Goal: Task Accomplishment & Management: Manage account settings

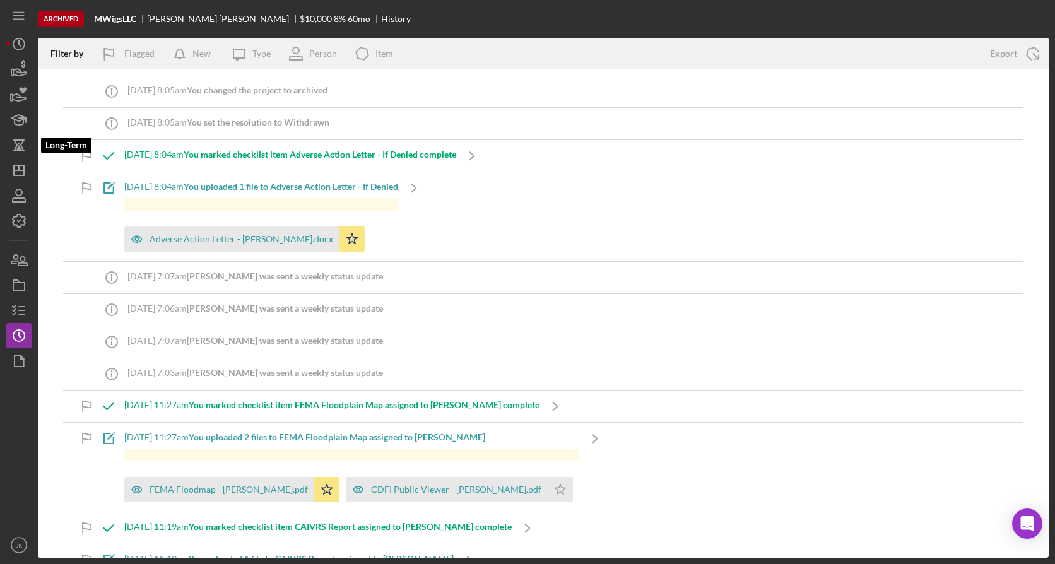
scroll to position [2718, 0]
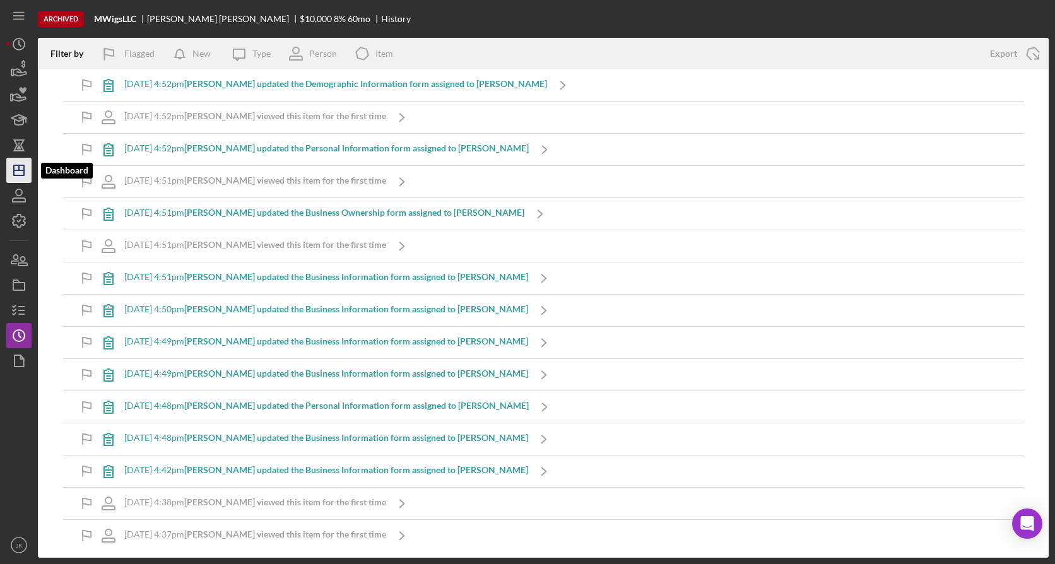
click at [24, 170] on line "button" at bounding box center [19, 170] width 10 height 0
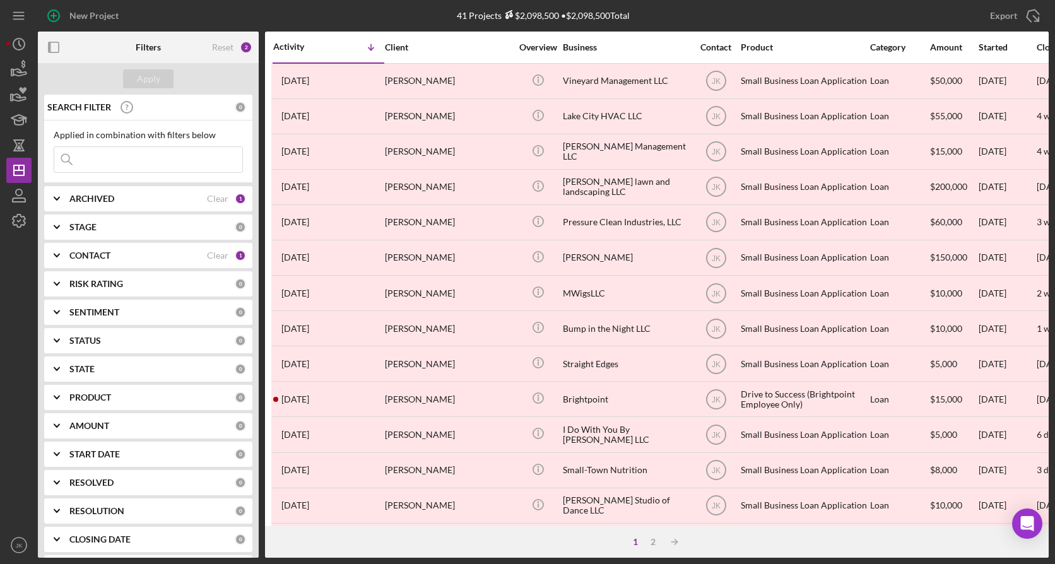
click at [158, 195] on div "ARCHIVED" at bounding box center [138, 199] width 138 height 10
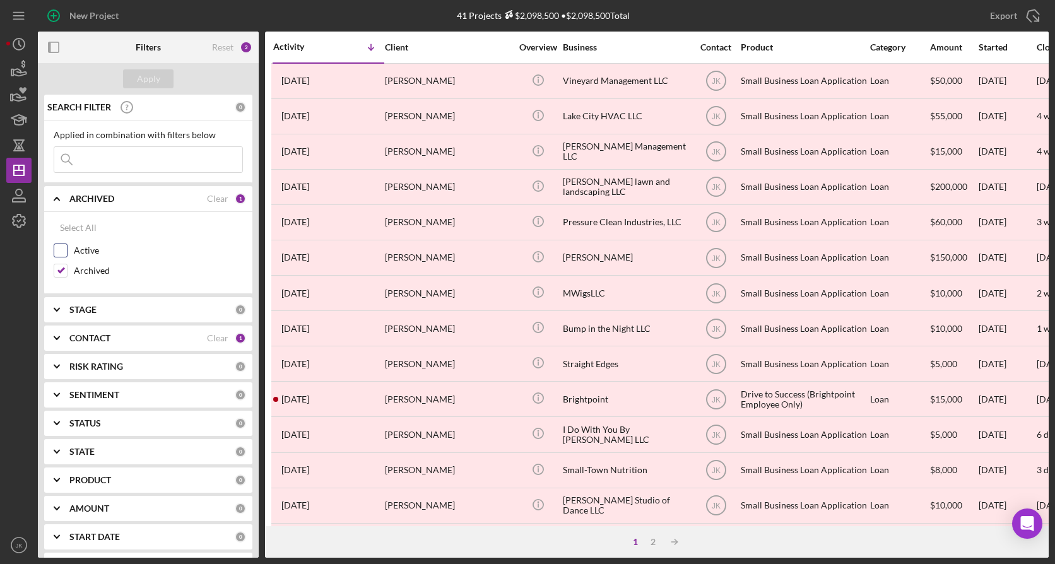
click at [91, 249] on label "Active" at bounding box center [158, 250] width 169 height 13
click at [67, 249] on input "Active" at bounding box center [60, 250] width 13 height 13
checkbox input "true"
click at [93, 271] on label "Archived" at bounding box center [158, 270] width 169 height 13
click at [67, 271] on input "Archived" at bounding box center [60, 270] width 13 height 13
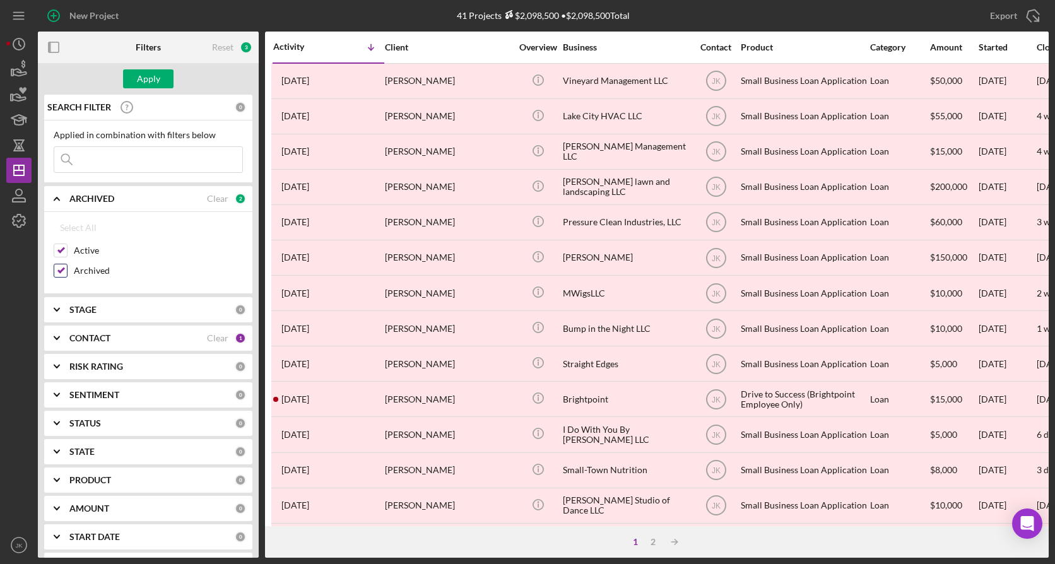
checkbox input "false"
click at [139, 72] on div "Apply" at bounding box center [148, 78] width 23 height 19
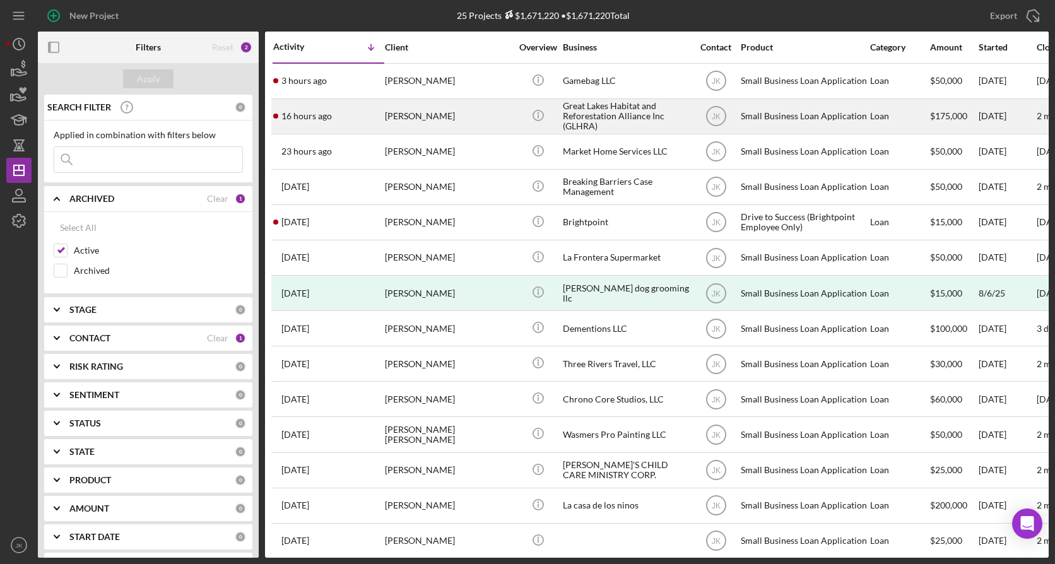
click at [391, 123] on div "[PERSON_NAME]" at bounding box center [448, 116] width 126 height 33
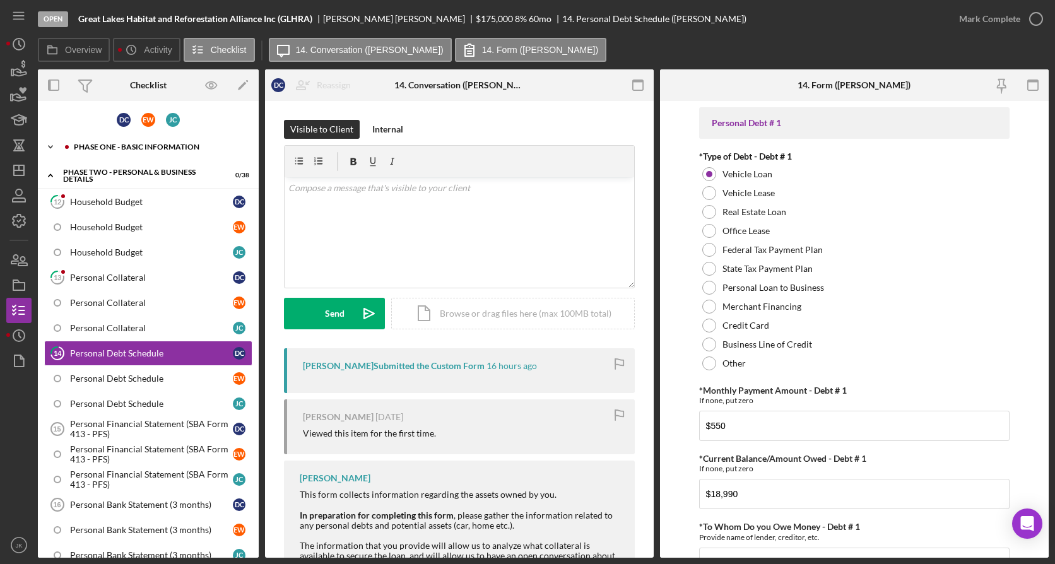
click at [149, 152] on div "Icon/Expander Phase One - Basic Information 4 / 46" at bounding box center [148, 146] width 221 height 25
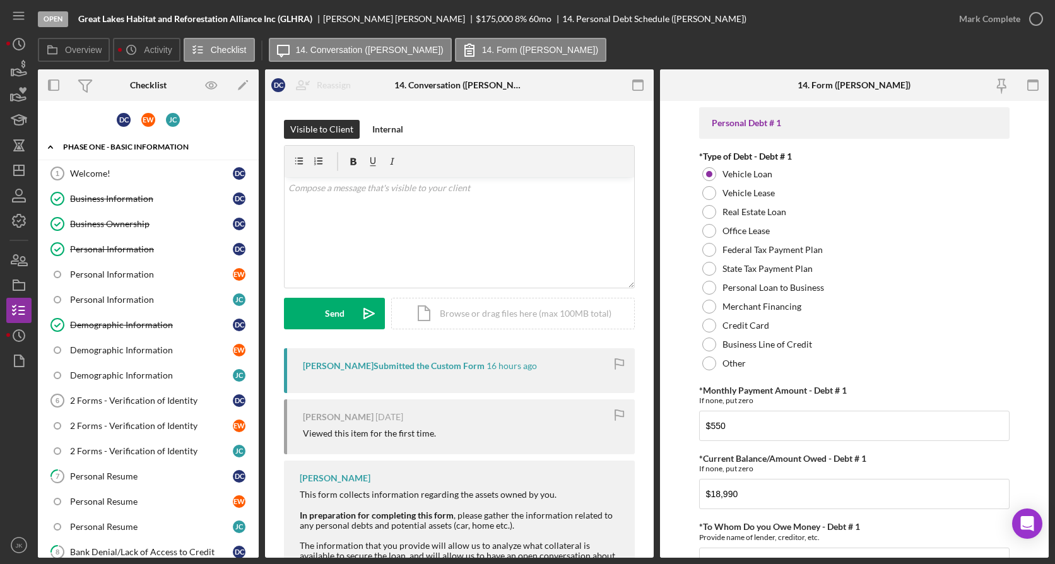
click at [143, 141] on div "Icon/Expander Phase One - Basic Information 4 / 46" at bounding box center [148, 147] width 221 height 26
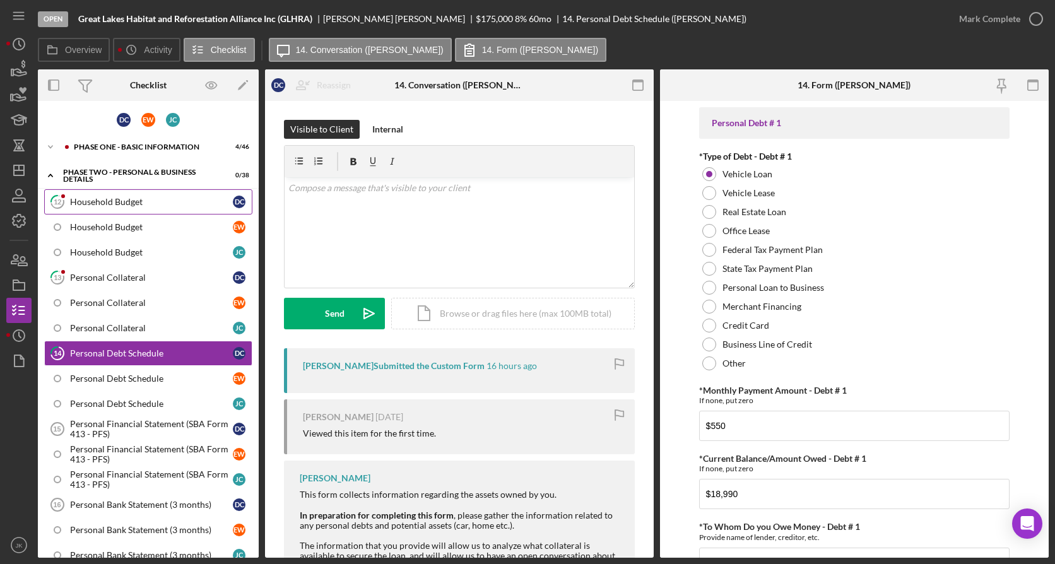
click at [110, 206] on div "Household Budget" at bounding box center [151, 202] width 163 height 10
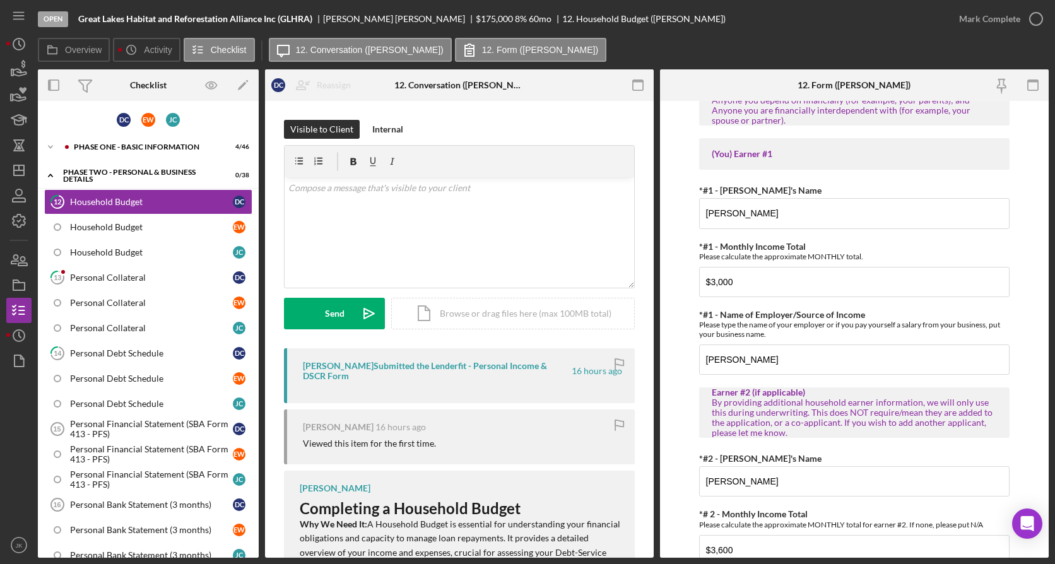
scroll to position [220, 0]
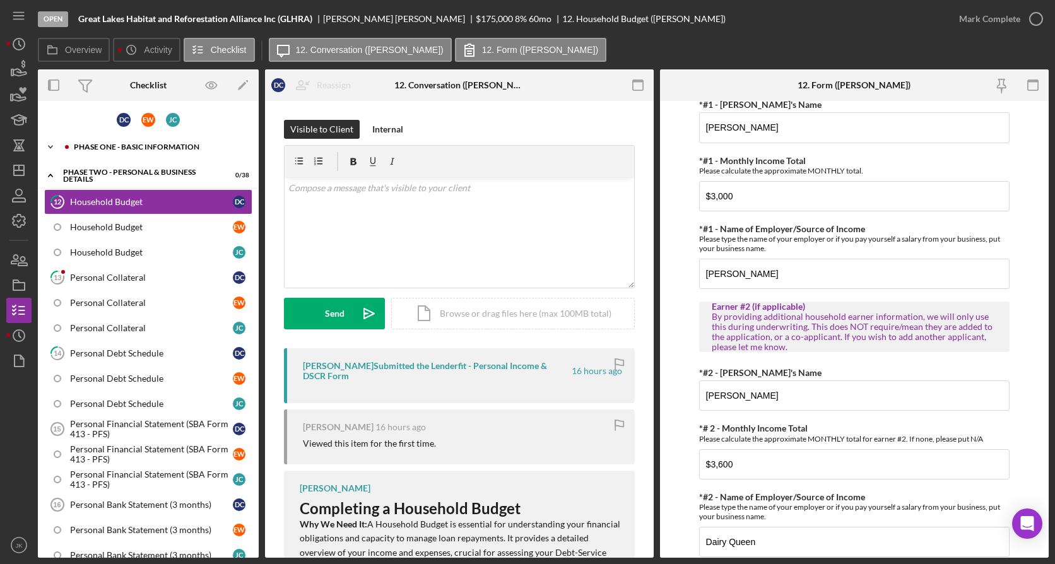
click at [100, 150] on div "Phase One - Basic Information" at bounding box center [158, 147] width 169 height 8
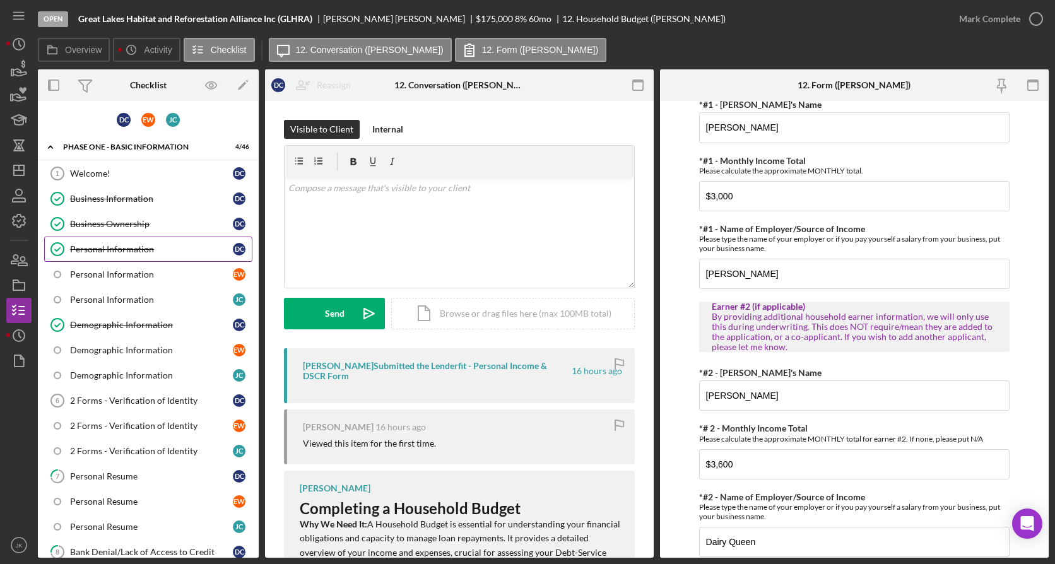
click at [138, 256] on link "Personal Information Personal Information D C" at bounding box center [148, 249] width 208 height 25
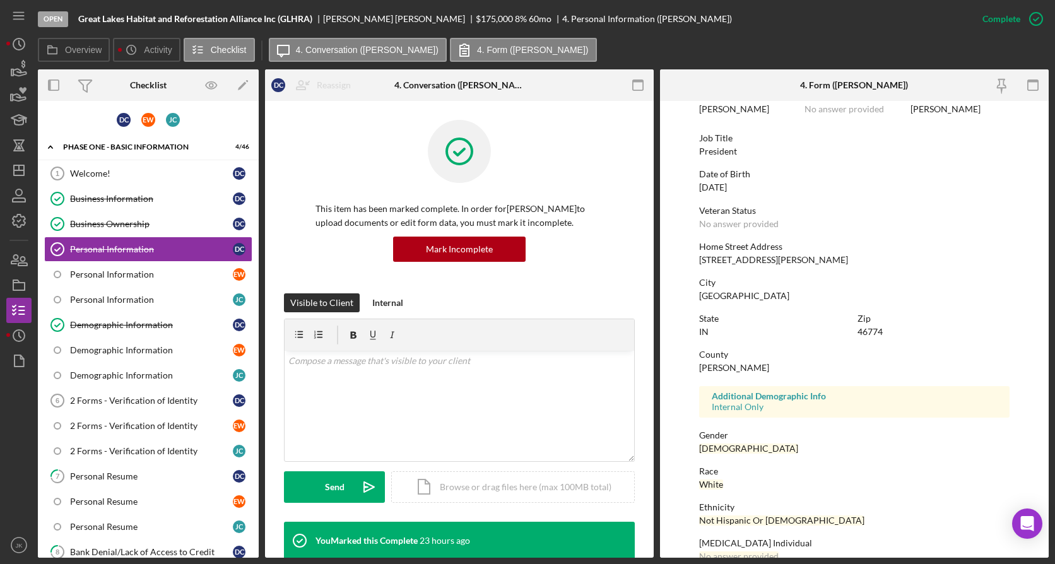
scroll to position [132, 0]
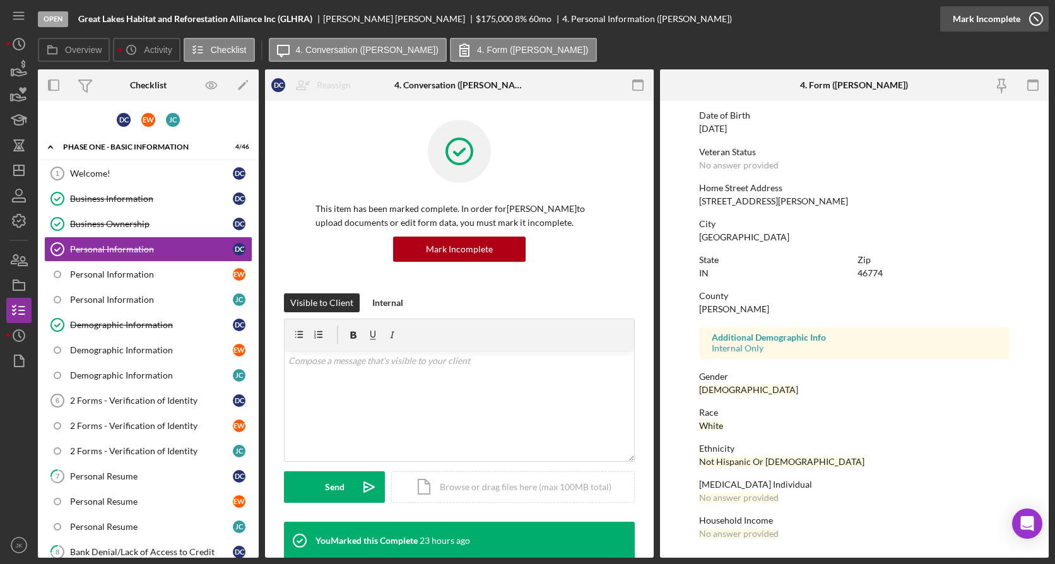
click at [1002, 26] on div "Mark Incomplete" at bounding box center [987, 18] width 68 height 25
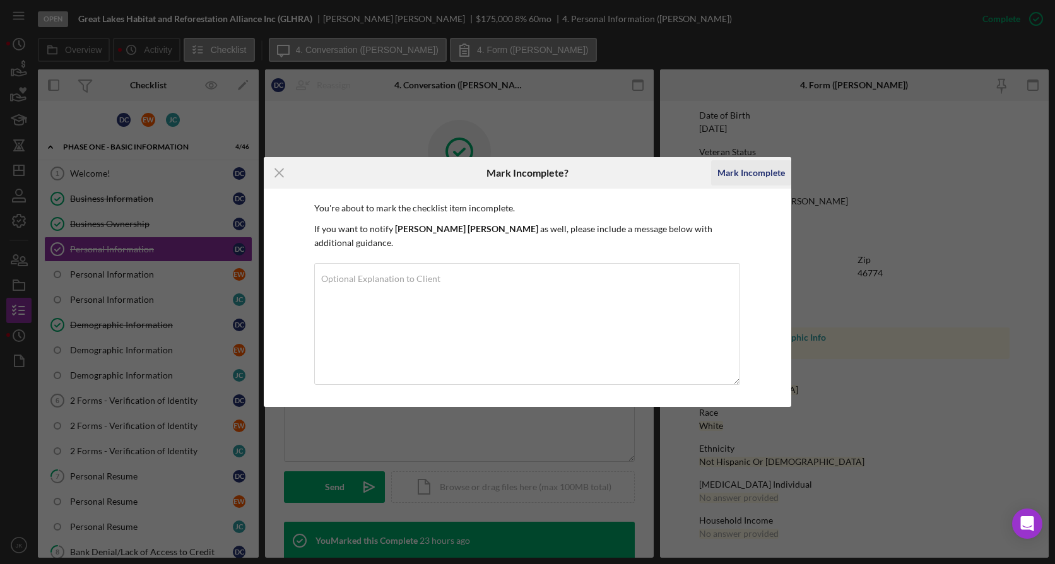
click at [741, 185] on div "Mark Incomplete" at bounding box center [751, 172] width 68 height 25
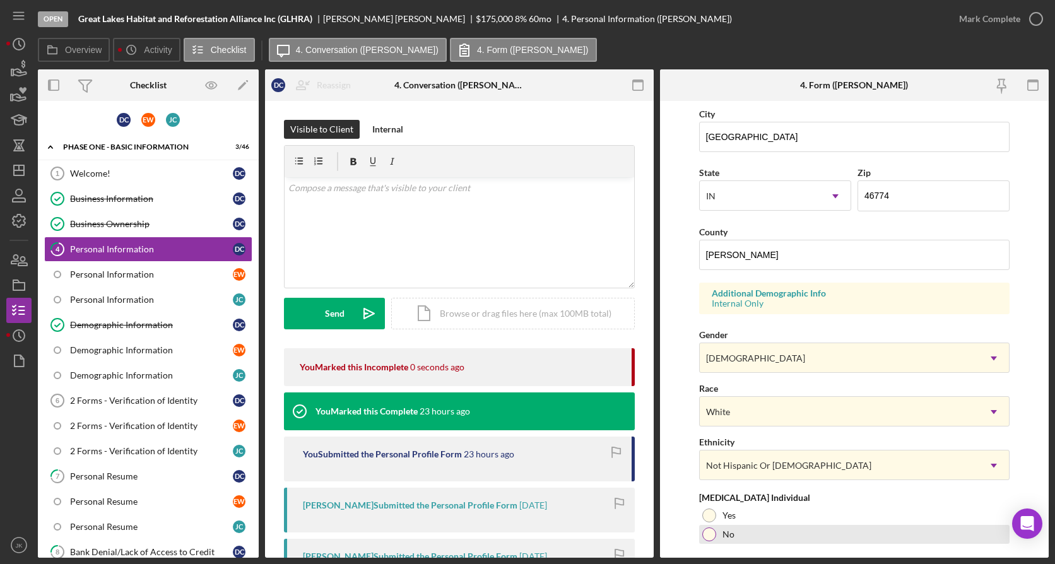
scroll to position [386, 0]
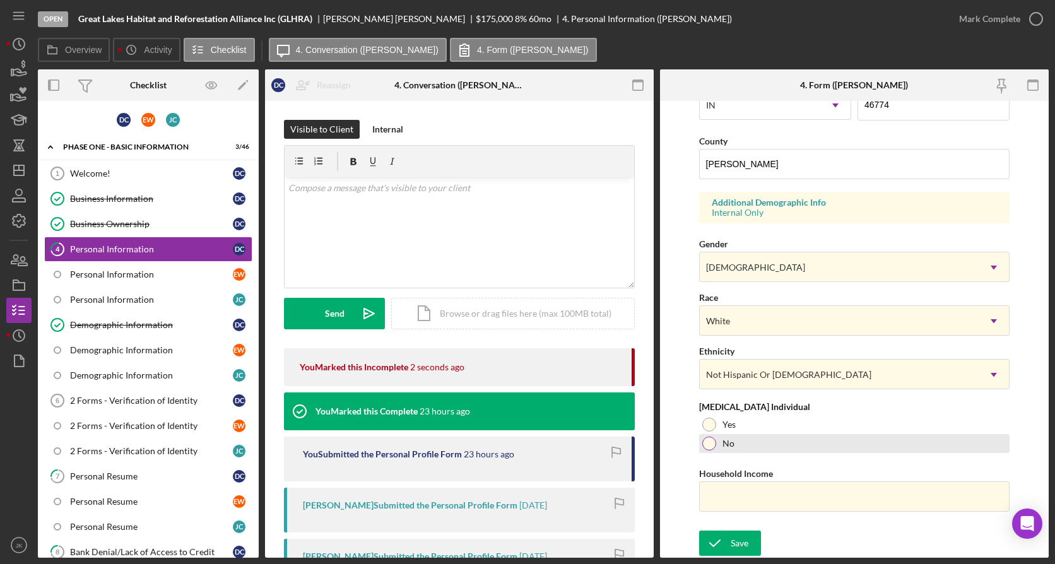
click at [737, 444] on div "No" at bounding box center [854, 443] width 311 height 19
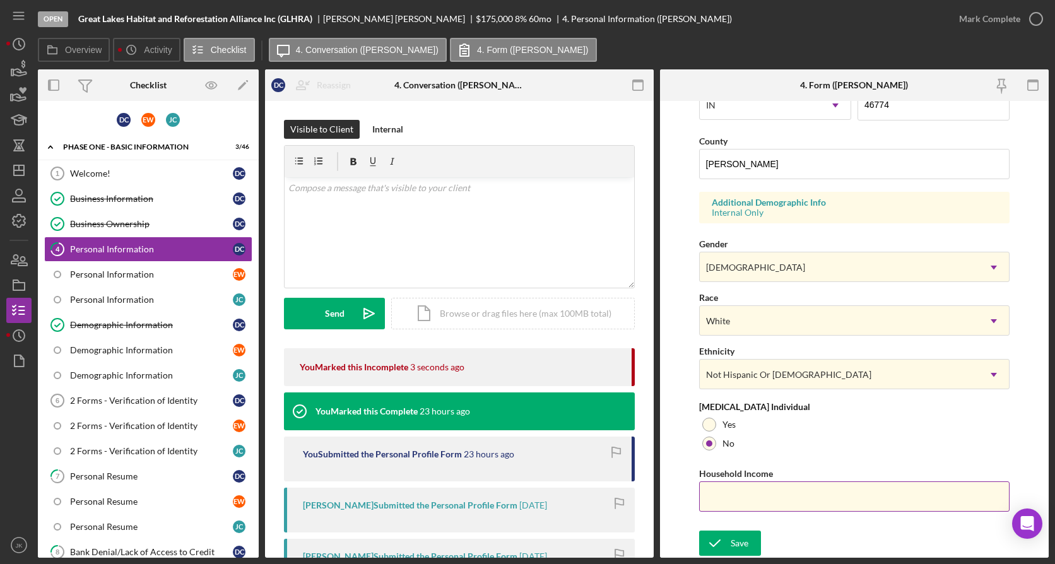
drag, startPoint x: 741, startPoint y: 504, endPoint x: 735, endPoint y: 500, distance: 7.7
click at [741, 504] on input "Household Income" at bounding box center [854, 496] width 311 height 30
type input "$6,600"
click at [749, 544] on button "Save" at bounding box center [730, 543] width 62 height 25
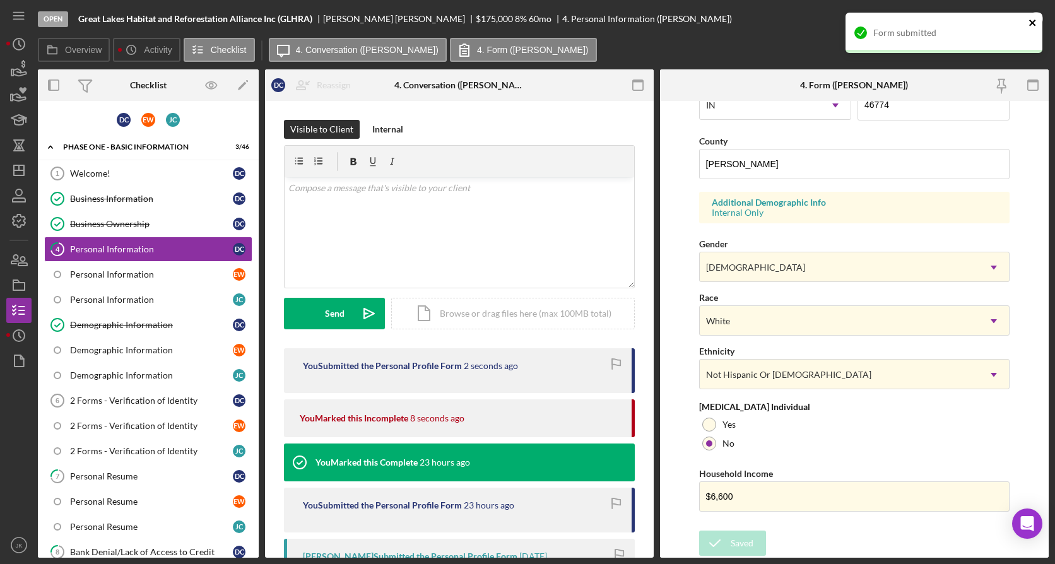
click at [1037, 20] on icon "close" at bounding box center [1032, 23] width 9 height 10
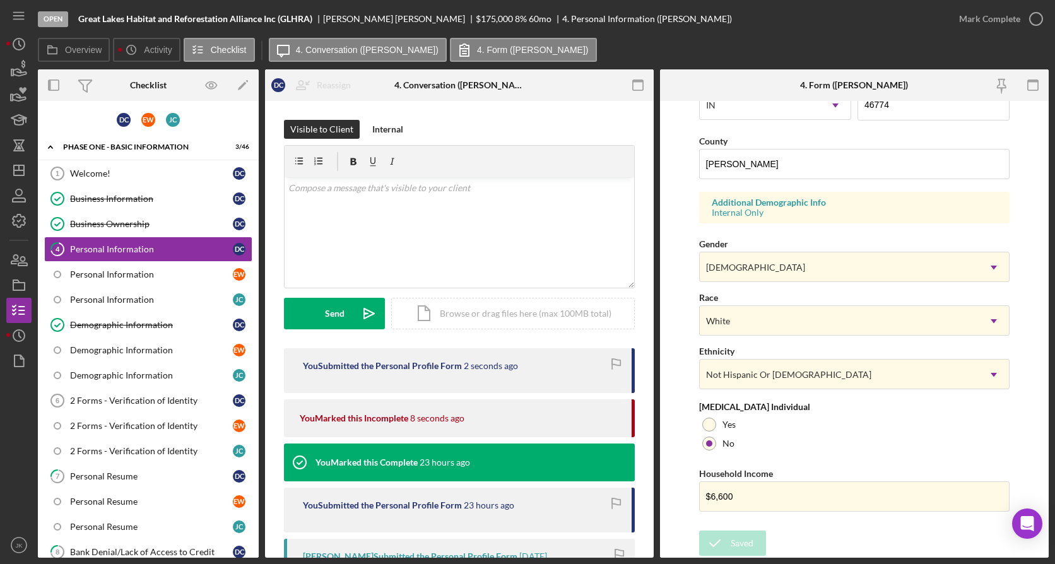
click at [1023, 20] on div "Form submitted" at bounding box center [944, 38] width 202 height 56
click at [1001, 23] on div "Mark Complete" at bounding box center [989, 18] width 61 height 25
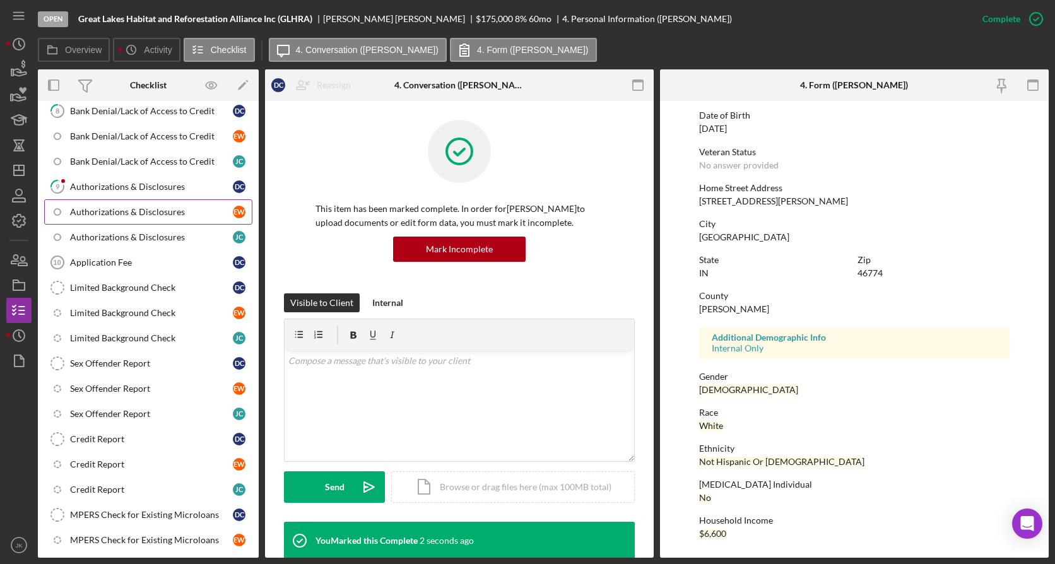
scroll to position [442, 0]
click at [147, 180] on link "9 Authorizations & Disclosures D C" at bounding box center [148, 186] width 208 height 25
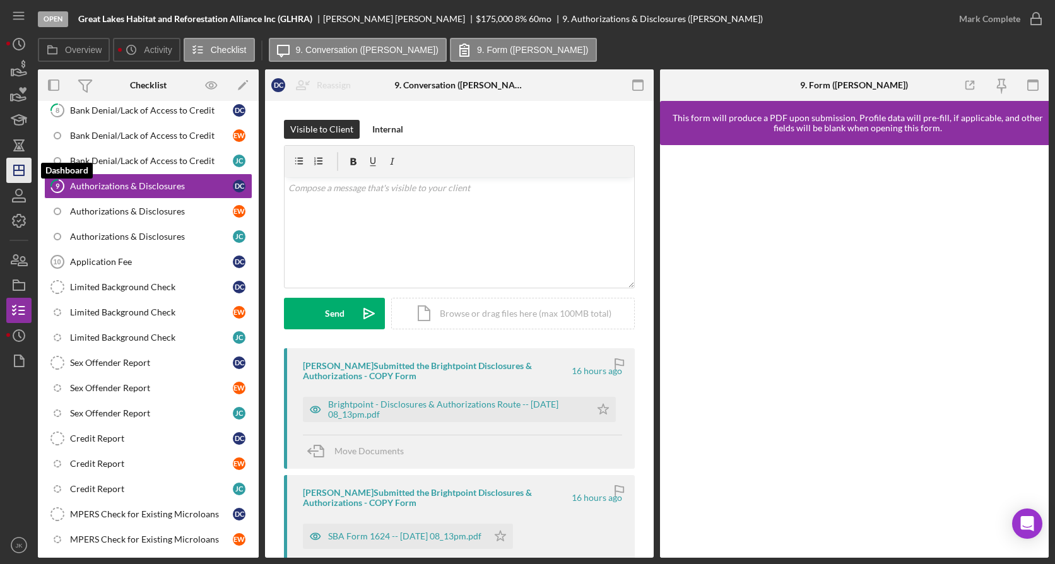
click at [23, 163] on icon "Icon/Dashboard" at bounding box center [19, 171] width 32 height 32
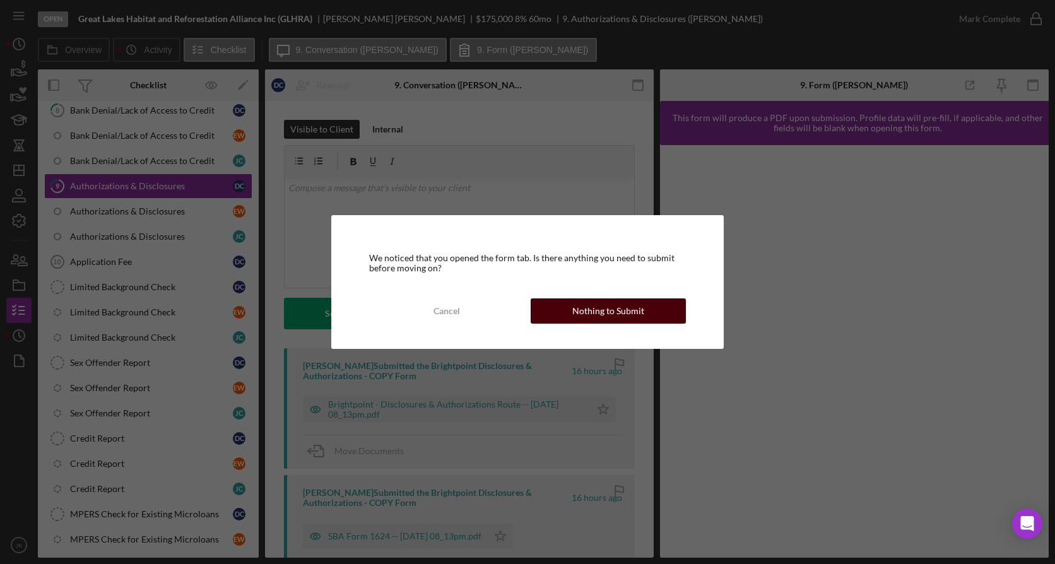
click at [571, 321] on button "Nothing to Submit" at bounding box center [608, 310] width 155 height 25
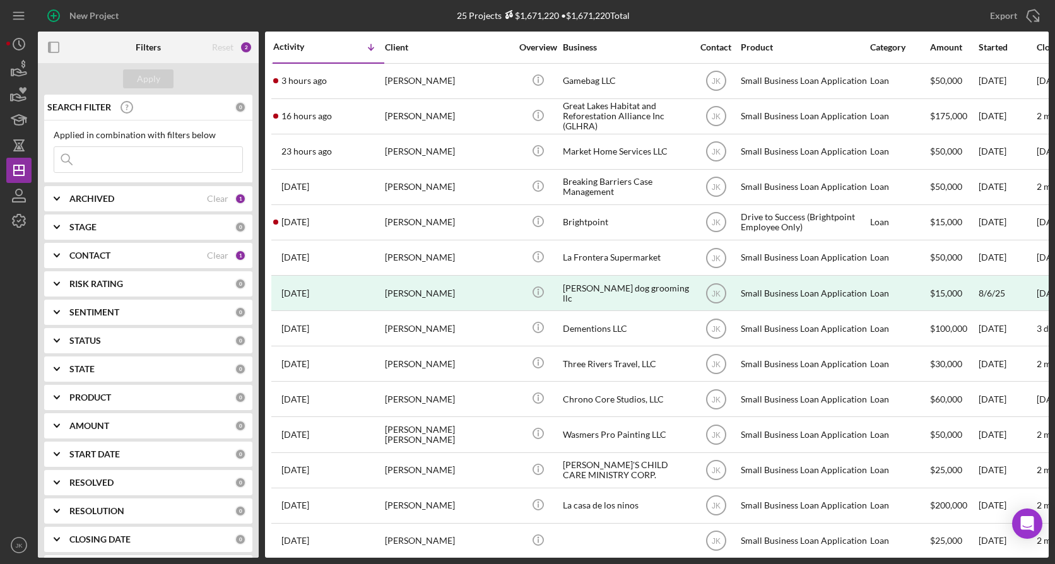
click at [139, 198] on div "ARCHIVED" at bounding box center [138, 199] width 138 height 10
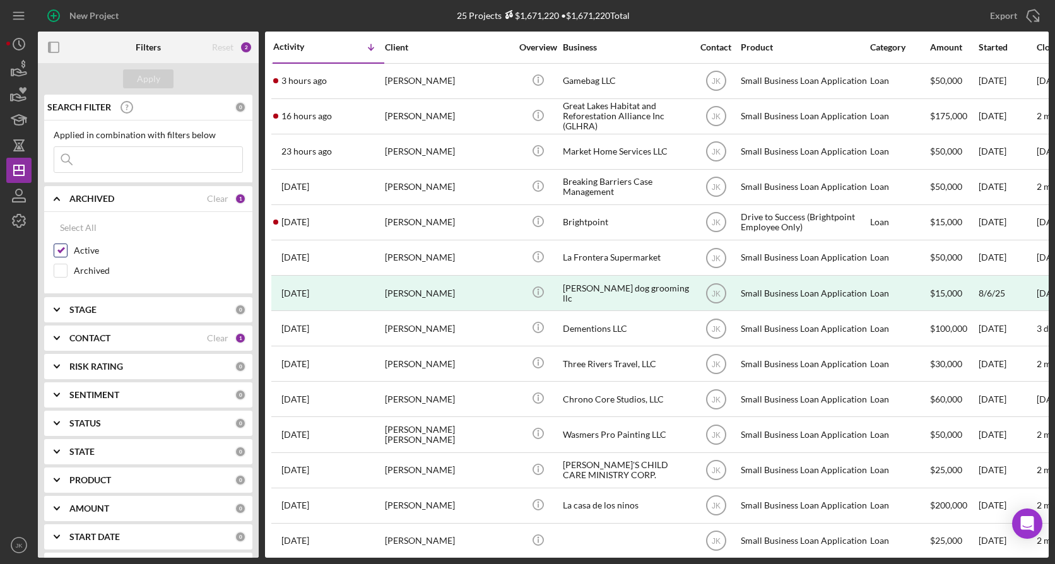
click at [81, 250] on label "Active" at bounding box center [158, 250] width 169 height 13
click at [67, 250] on input "Active" at bounding box center [60, 250] width 13 height 13
checkbox input "false"
click at [81, 271] on label "Archived" at bounding box center [158, 270] width 169 height 13
click at [67, 271] on input "Archived" at bounding box center [60, 270] width 13 height 13
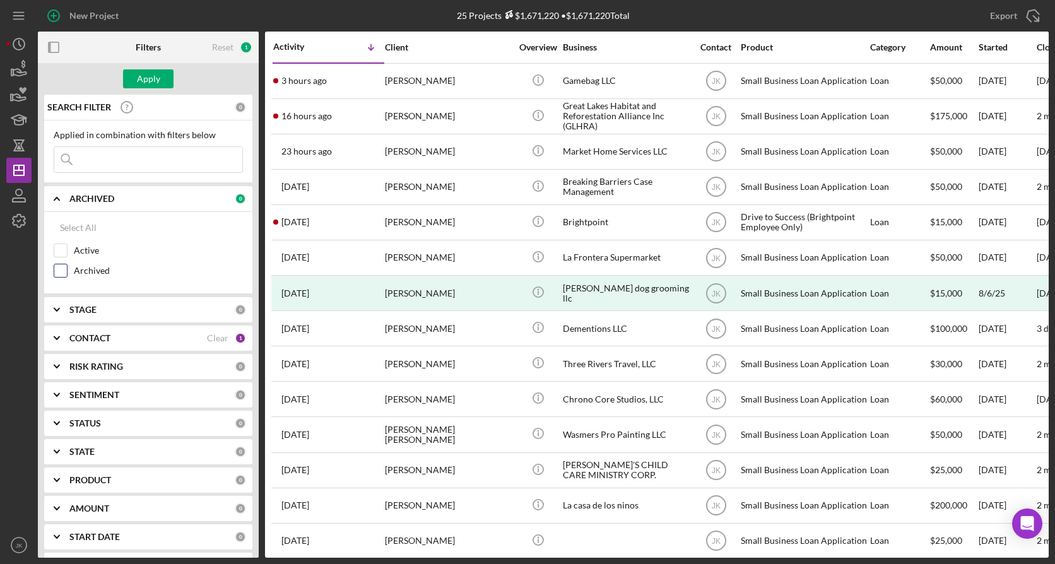
checkbox input "true"
click at [156, 81] on div "Apply" at bounding box center [148, 78] width 23 height 19
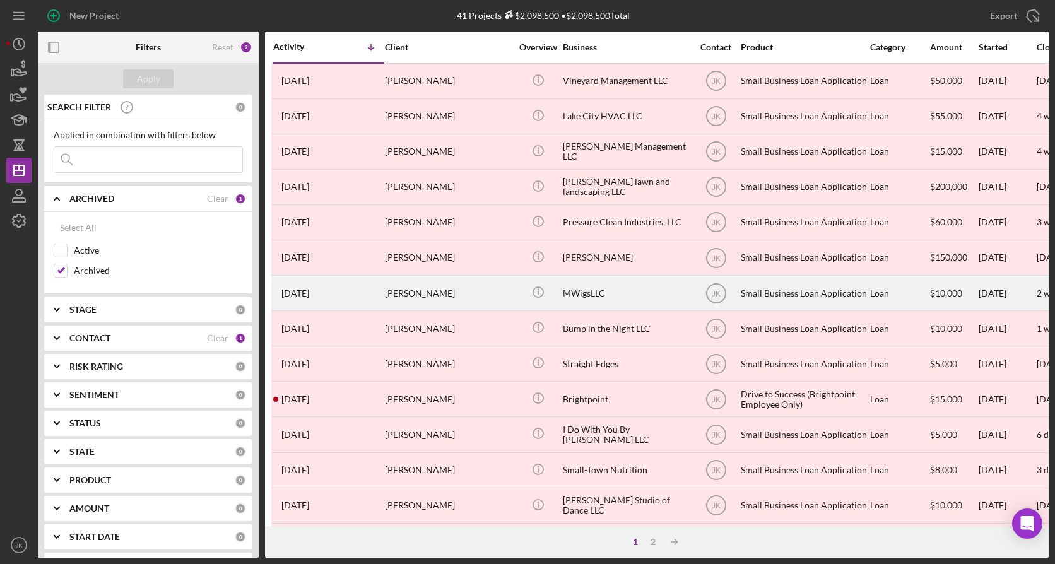
click at [456, 290] on div "[PERSON_NAME]" at bounding box center [448, 292] width 126 height 33
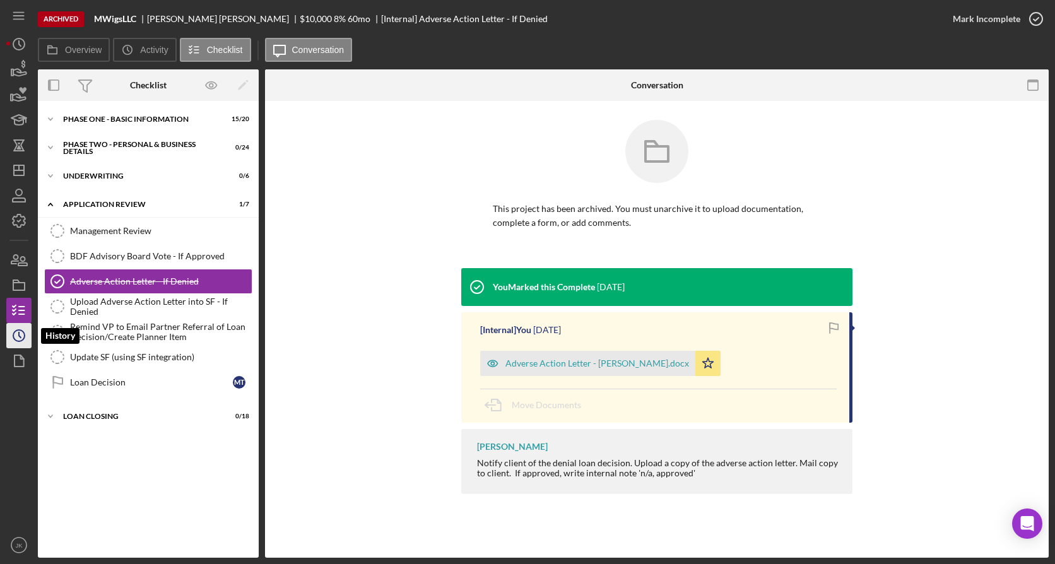
click at [21, 327] on icon "Icon/History" at bounding box center [19, 336] width 32 height 32
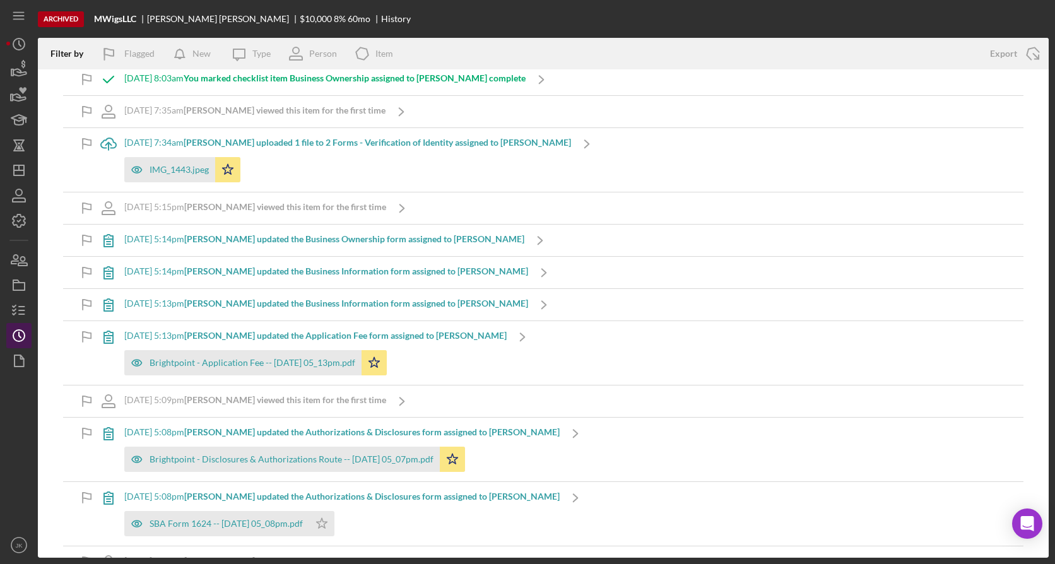
scroll to position [1708, 0]
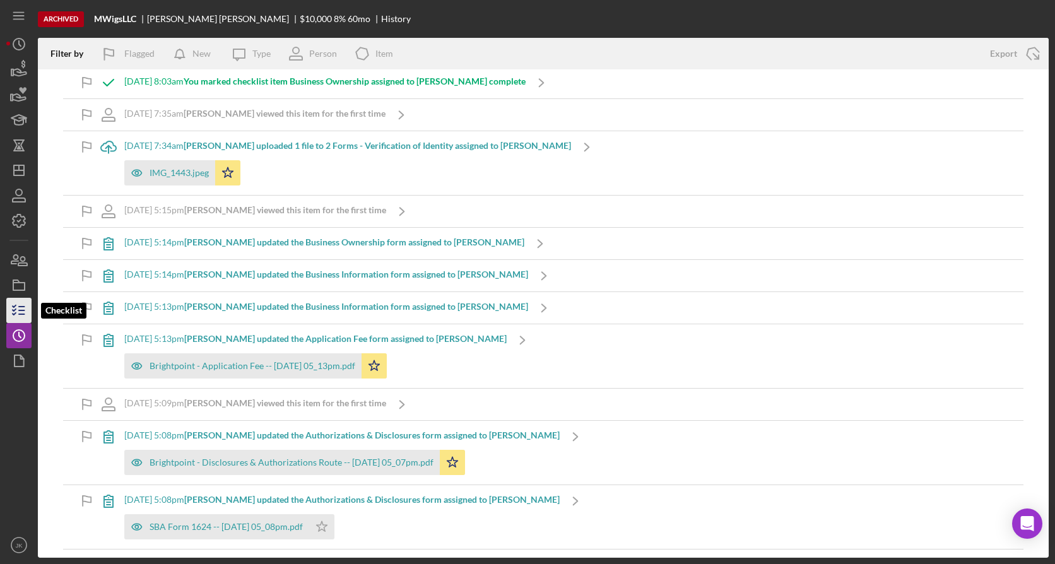
click at [17, 314] on icon "button" at bounding box center [19, 311] width 32 height 32
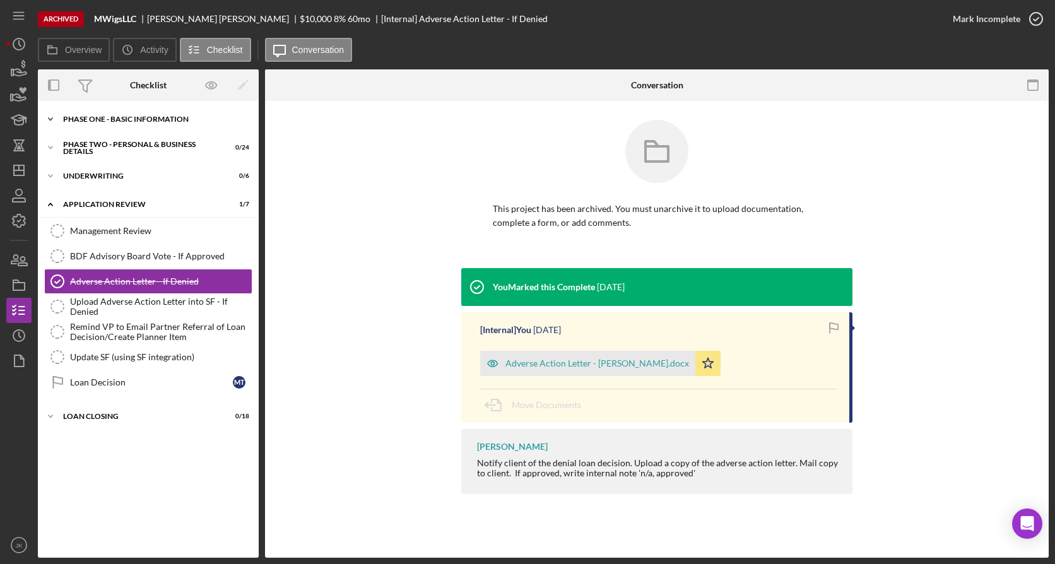
click at [150, 128] on div "Icon/Expander Phase One - Basic Information 15 / 20" at bounding box center [148, 119] width 221 height 25
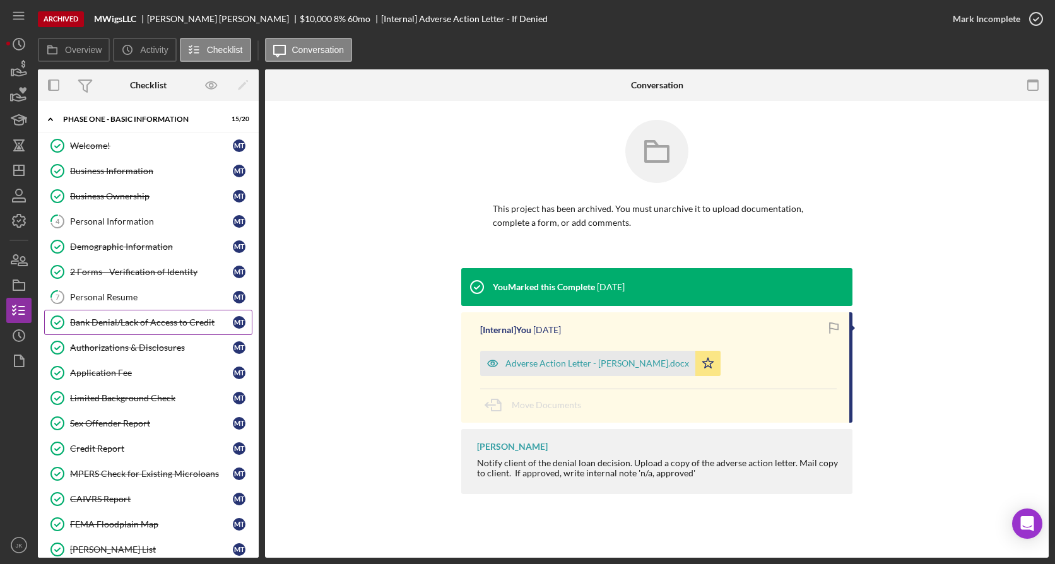
scroll to position [189, 0]
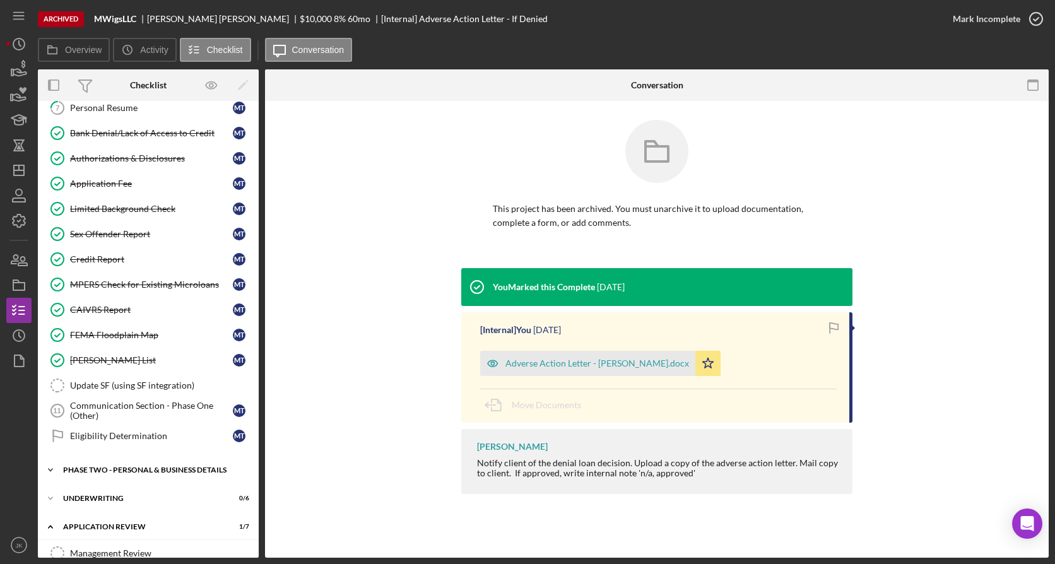
click at [138, 471] on div "PHASE TWO - PERSONAL & BUSINESS DETAILS" at bounding box center [153, 470] width 180 height 8
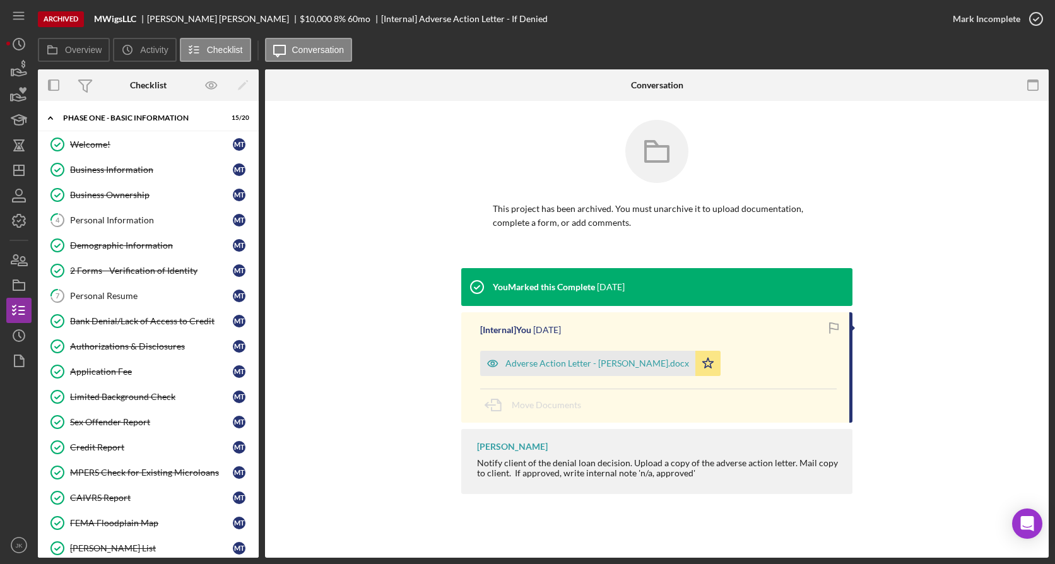
scroll to position [0, 0]
click at [174, 303] on link "7 Personal Resume M T" at bounding box center [148, 297] width 208 height 25
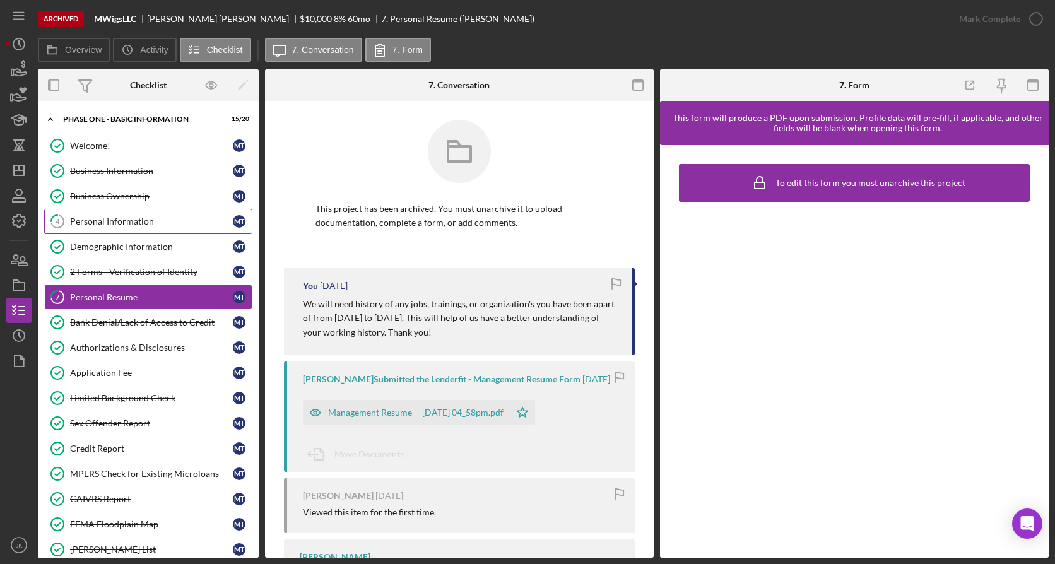
click at [134, 222] on div "Personal Information" at bounding box center [151, 221] width 163 height 10
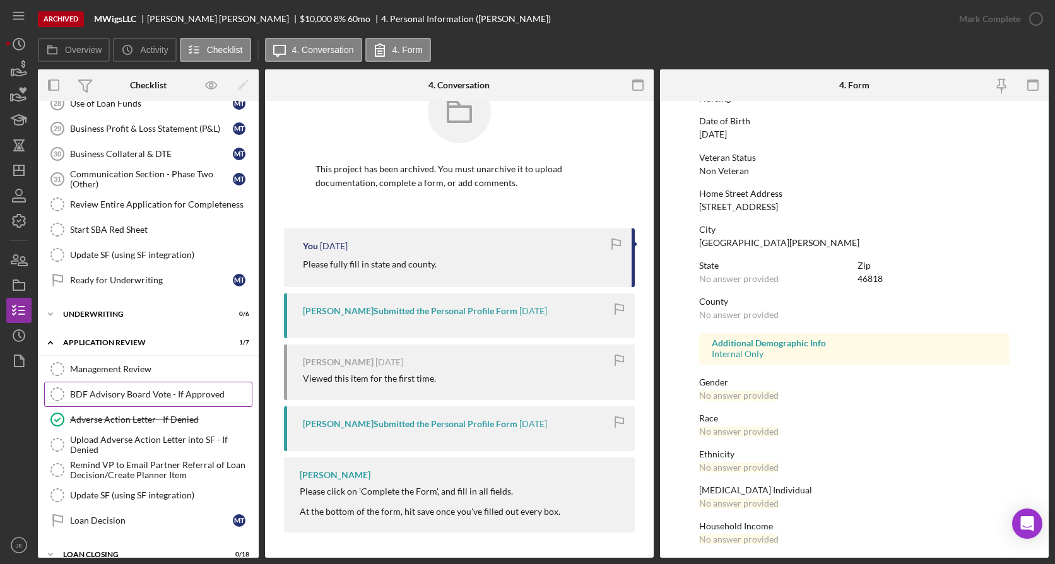
scroll to position [1003, 0]
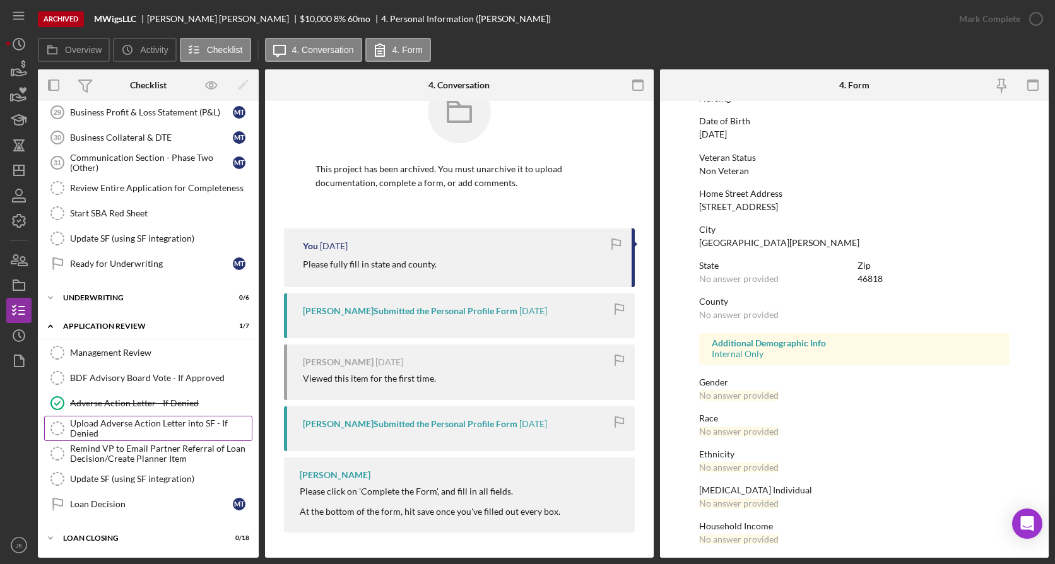
click at [162, 423] on div "Upload Adverse Action Letter into SF - If Denied" at bounding box center [161, 428] width 182 height 20
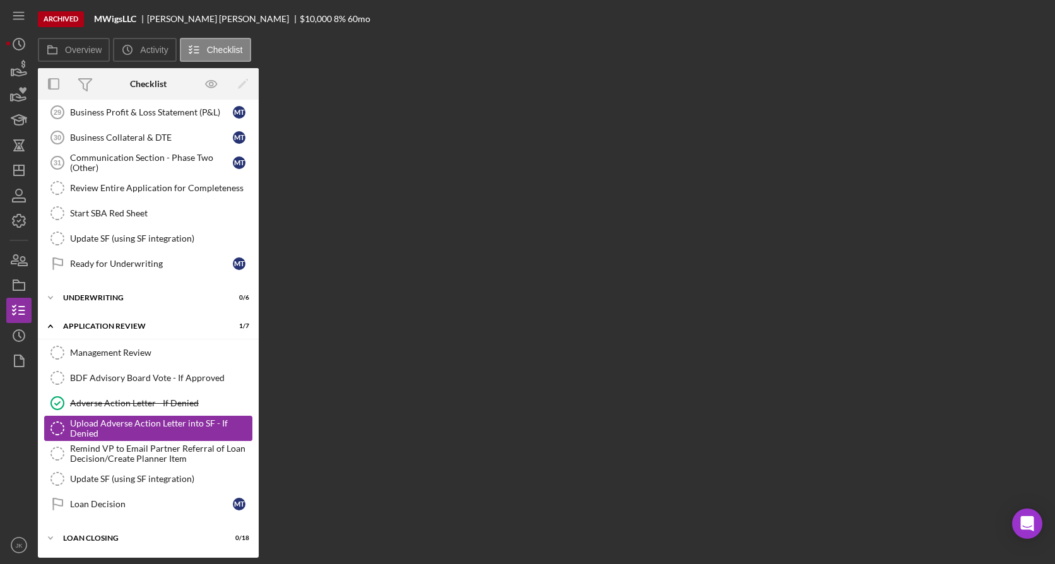
scroll to position [1003, 0]
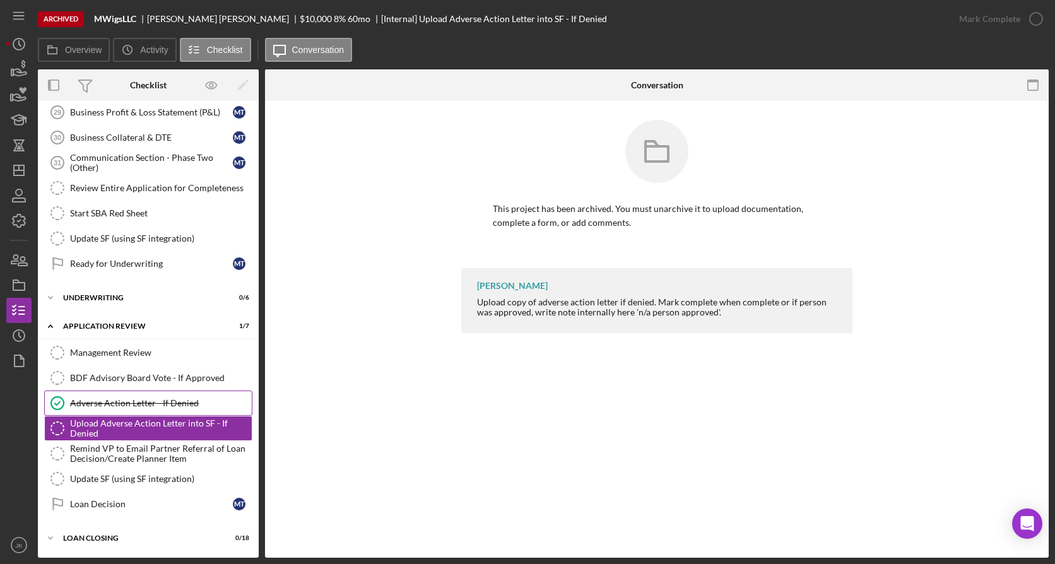
click at [163, 408] on div "Adverse Action Letter - If Denied" at bounding box center [161, 403] width 182 height 10
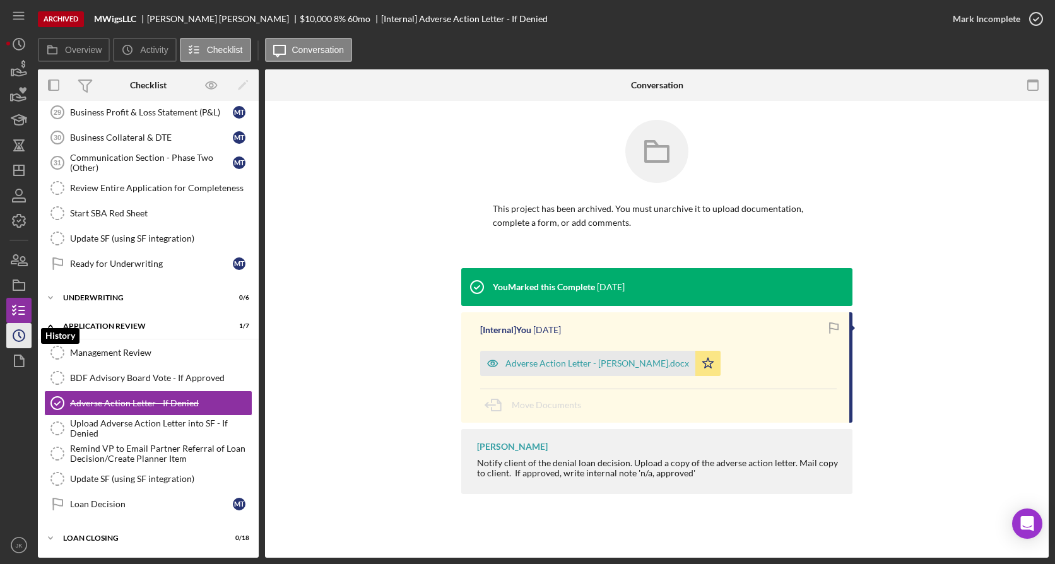
click at [15, 330] on icon "Icon/History" at bounding box center [19, 336] width 32 height 32
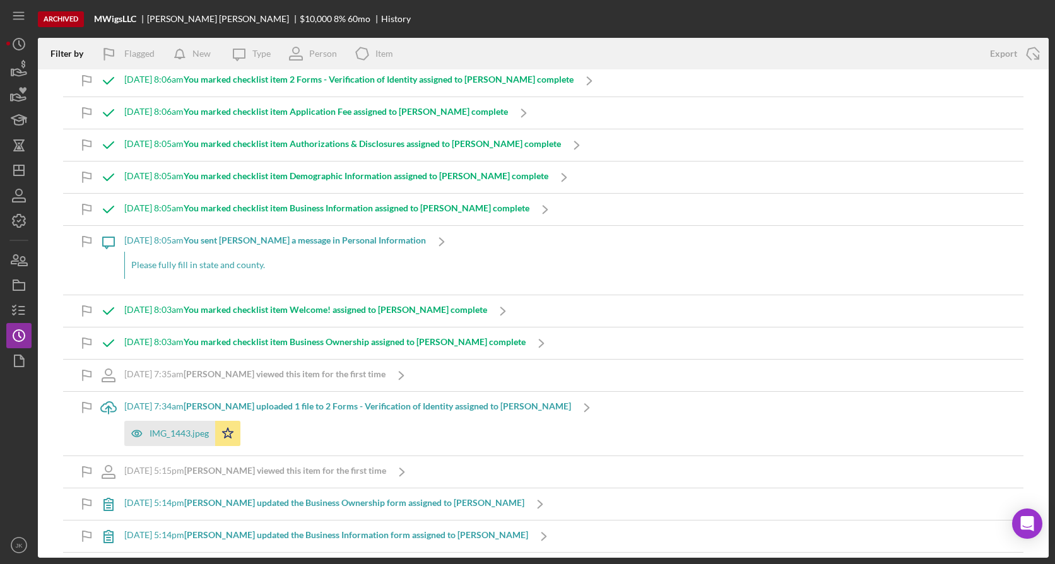
scroll to position [1514, 0]
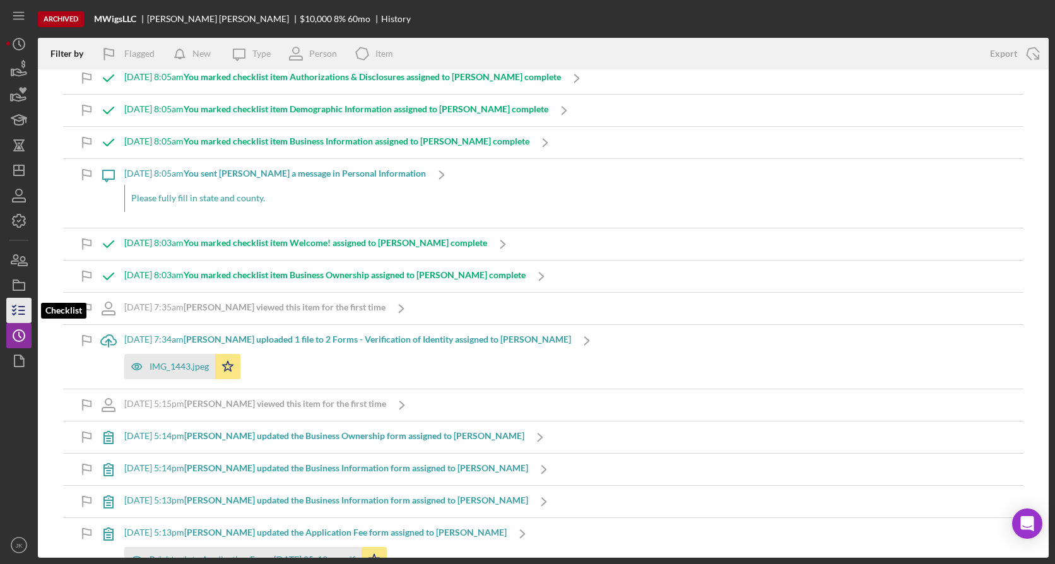
click at [14, 307] on polyline "button" at bounding box center [14, 306] width 3 height 2
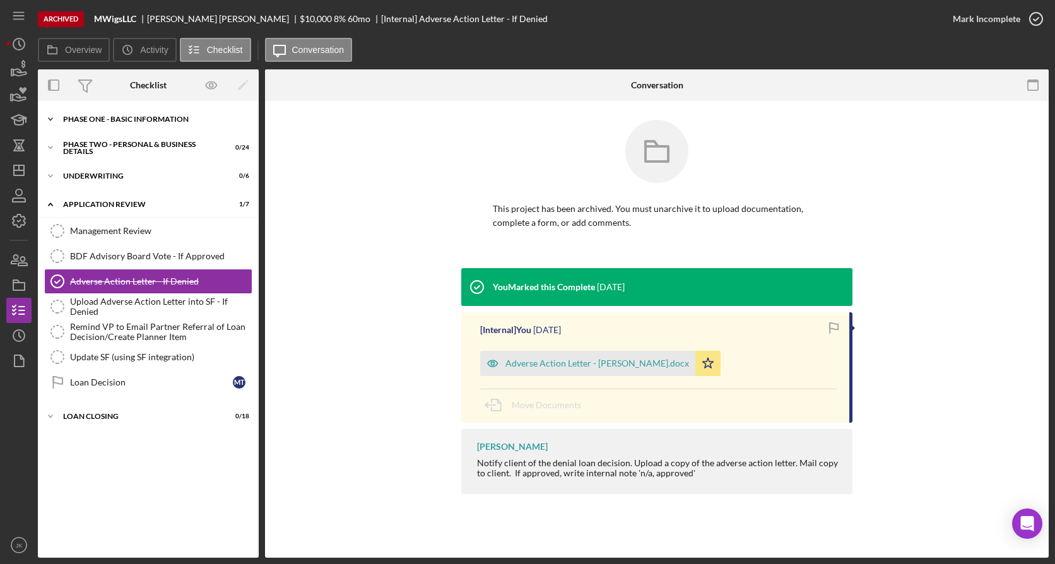
click at [117, 126] on div "Icon/Expander Phase One - Basic Information 15 / 20" at bounding box center [148, 119] width 221 height 25
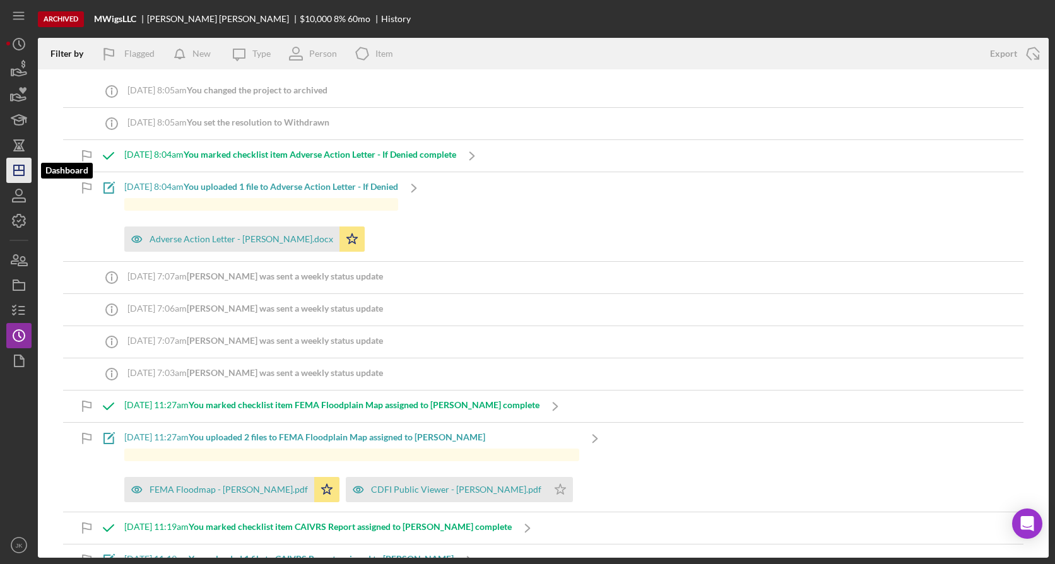
click at [24, 169] on g "button" at bounding box center [19, 170] width 10 height 10
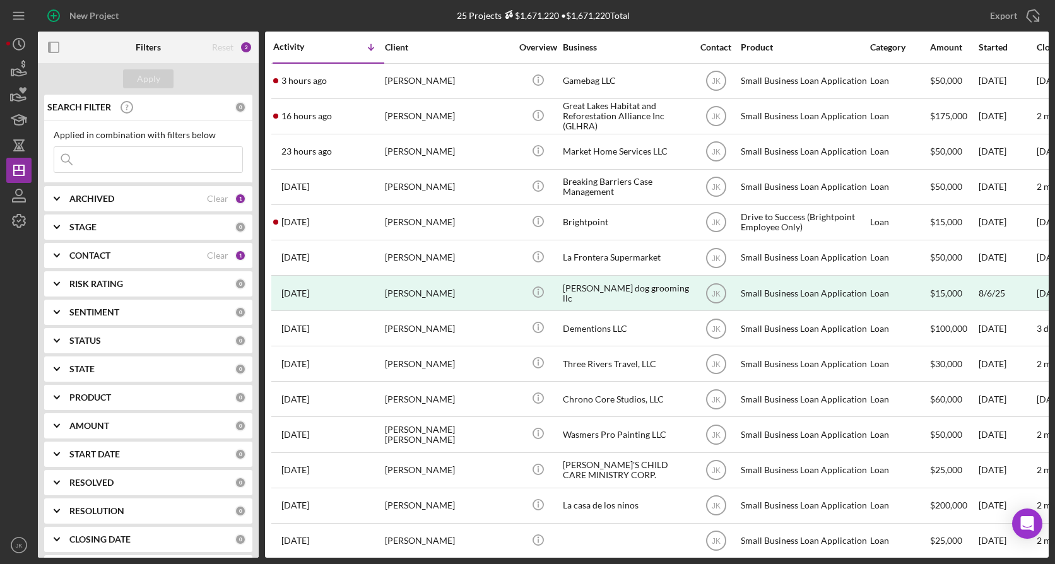
click at [103, 203] on b "ARCHIVED" at bounding box center [91, 199] width 45 height 10
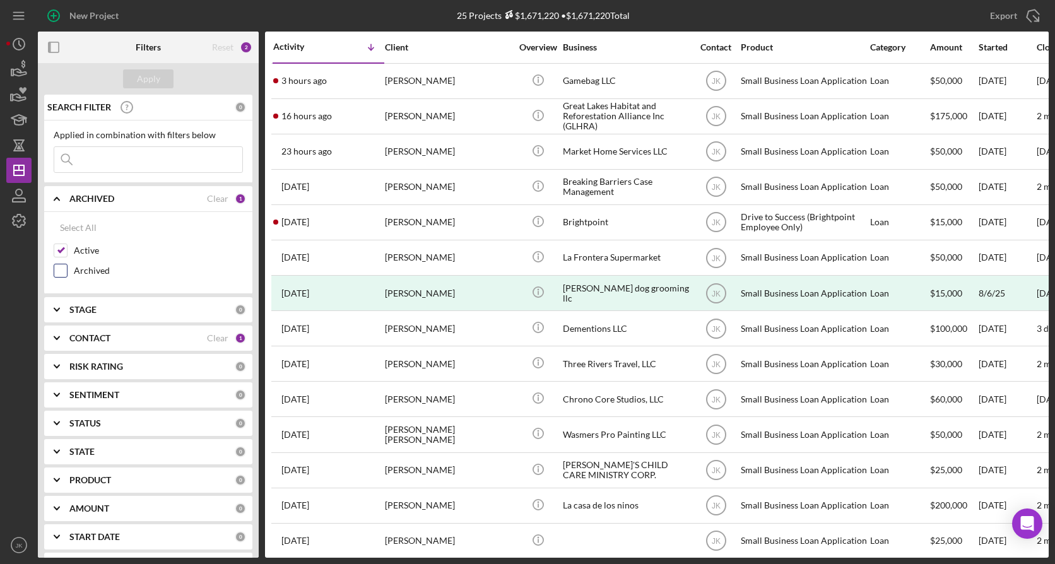
click at [97, 274] on label "Archived" at bounding box center [158, 270] width 169 height 13
click at [67, 274] on input "Archived" at bounding box center [60, 270] width 13 height 13
checkbox input "true"
click at [83, 248] on label "Active" at bounding box center [158, 250] width 169 height 13
click at [67, 248] on input "Active" at bounding box center [60, 250] width 13 height 13
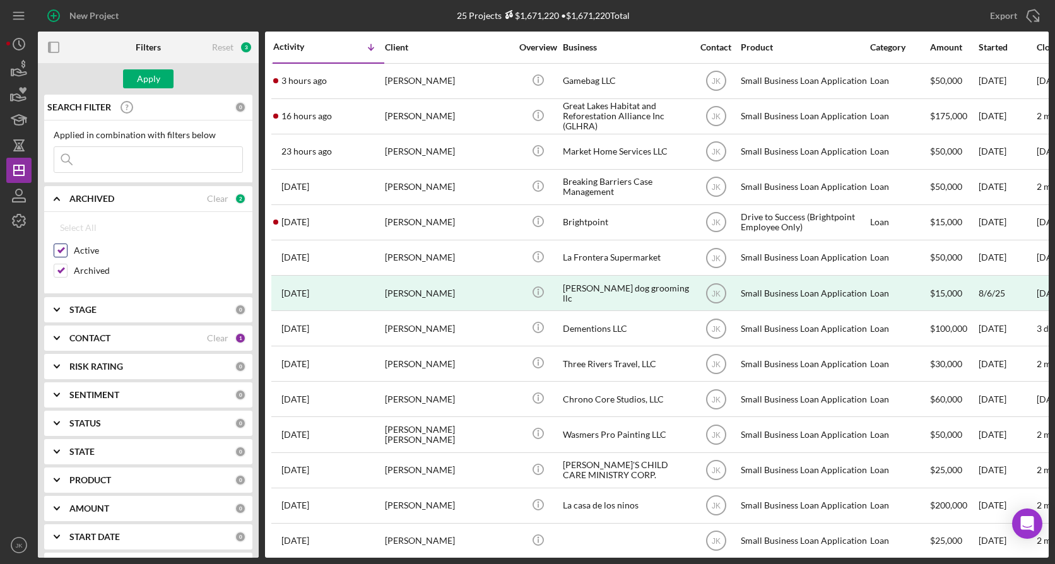
checkbox input "false"
click at [144, 76] on div "Apply" at bounding box center [148, 78] width 23 height 19
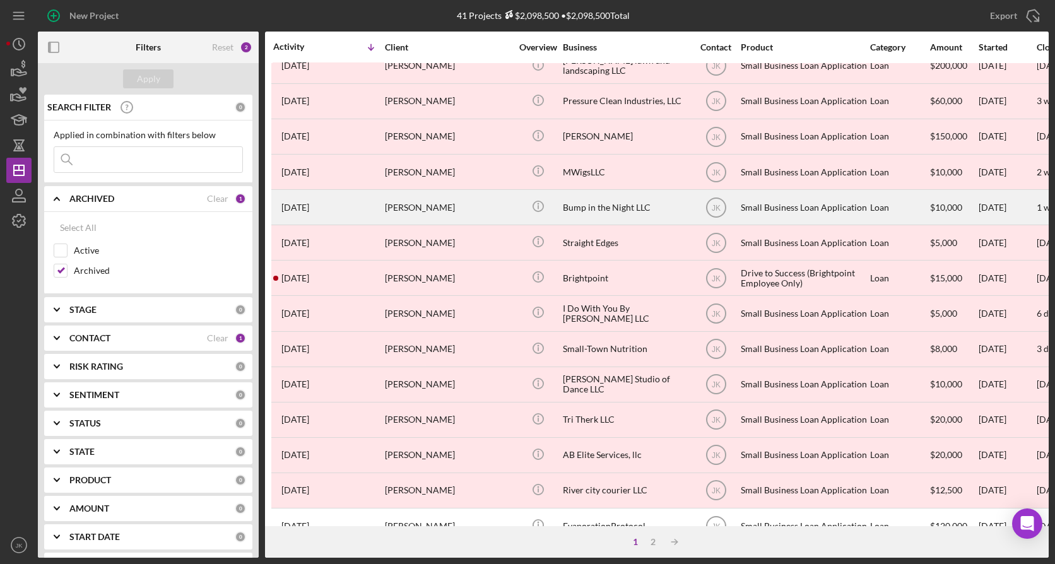
scroll to position [126, 0]
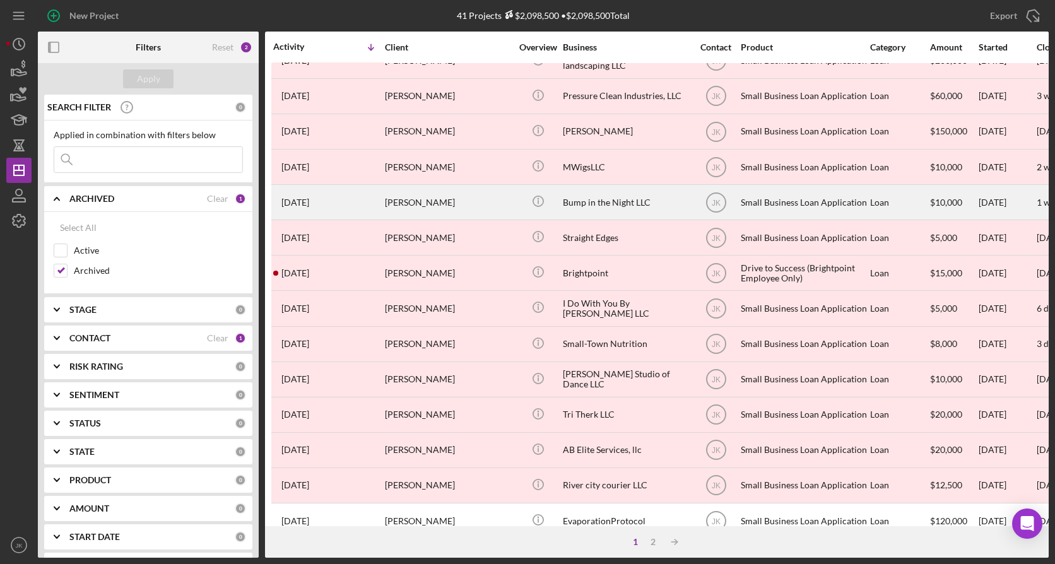
click at [462, 200] on div "[PERSON_NAME]" at bounding box center [448, 202] width 126 height 33
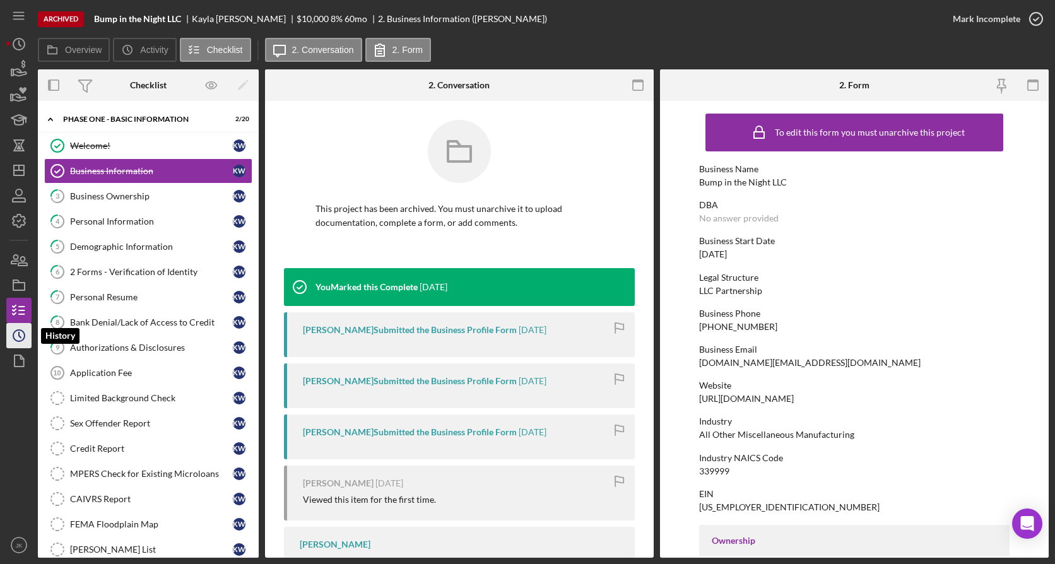
click at [25, 338] on circle "button" at bounding box center [18, 335] width 11 height 11
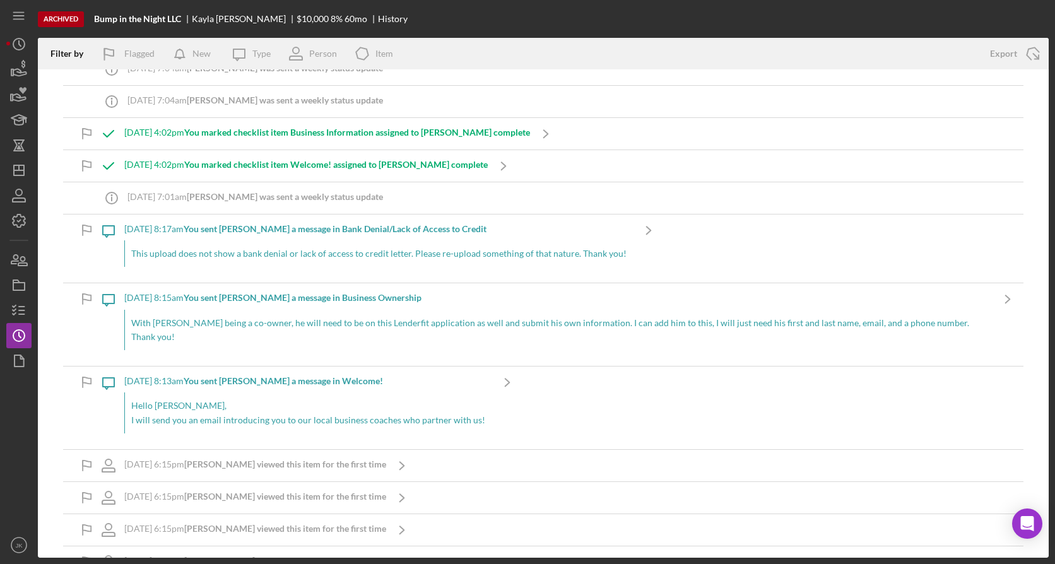
scroll to position [99, 0]
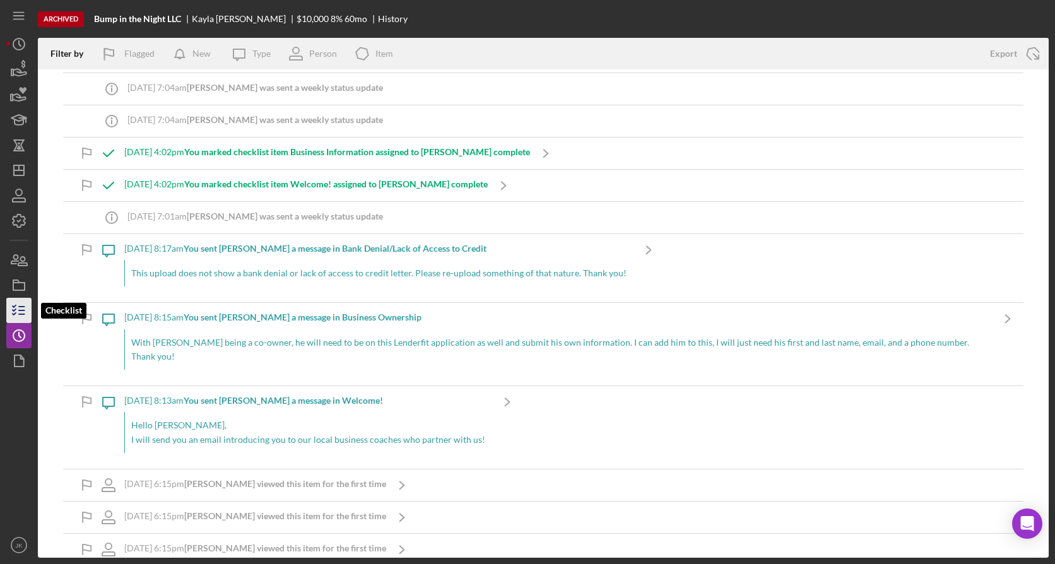
click at [21, 314] on line "button" at bounding box center [22, 314] width 6 height 0
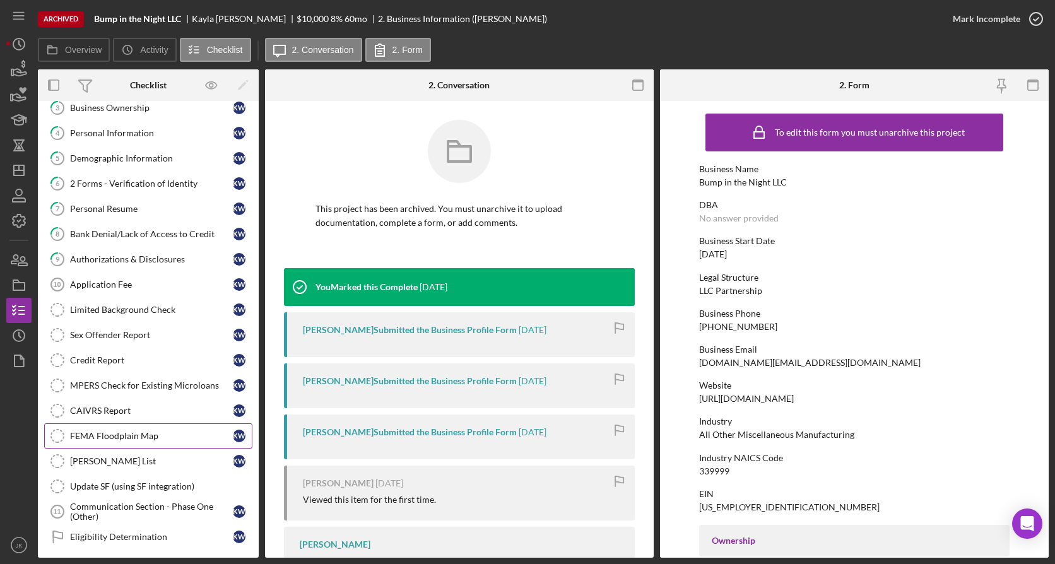
scroll to position [206, 0]
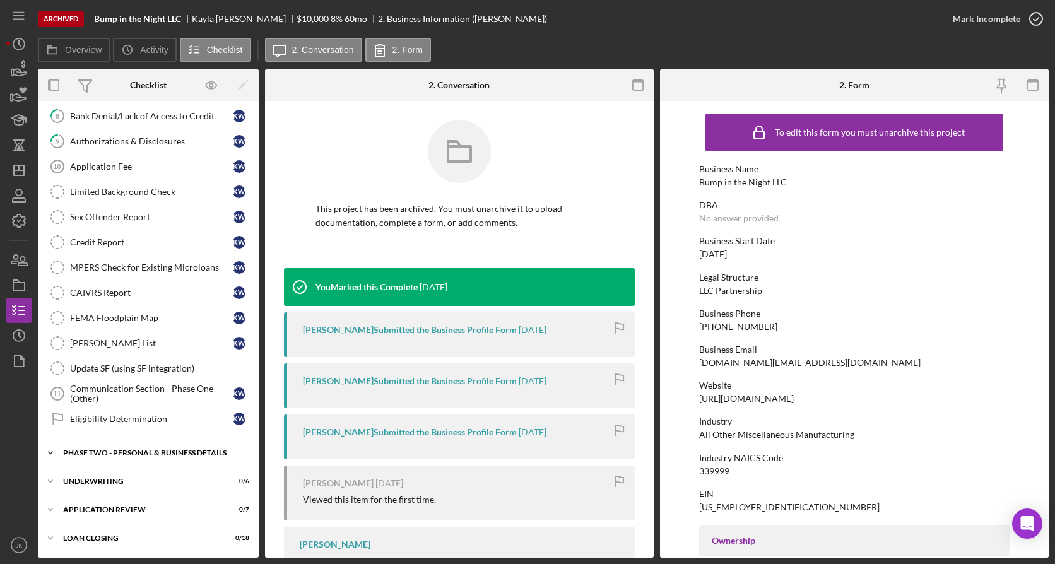
click at [160, 447] on div "Icon/Expander PHASE TWO - PERSONAL & BUSINESS DETAILS 0 / 24" at bounding box center [148, 452] width 221 height 25
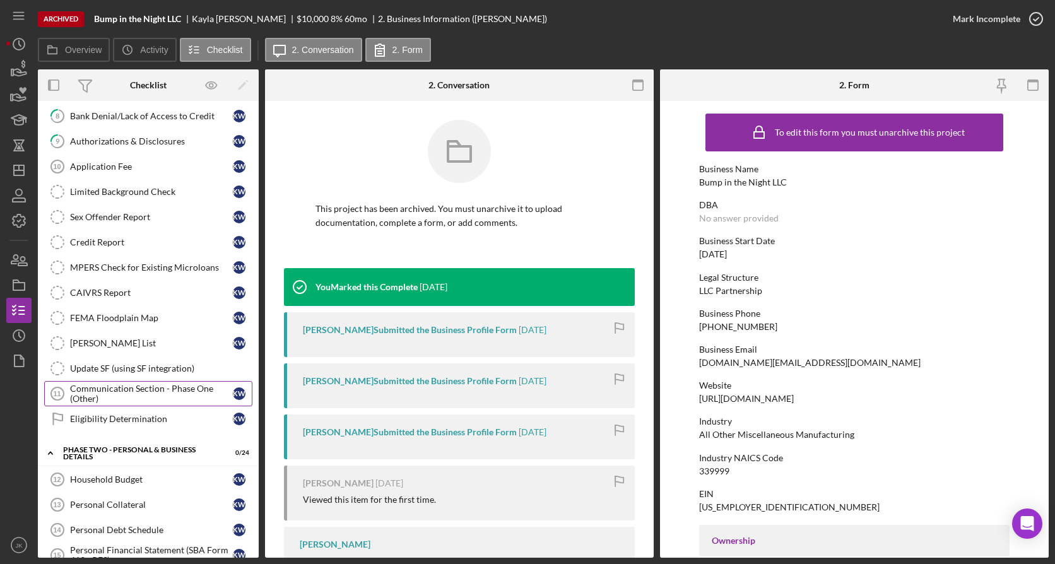
scroll to position [0, 0]
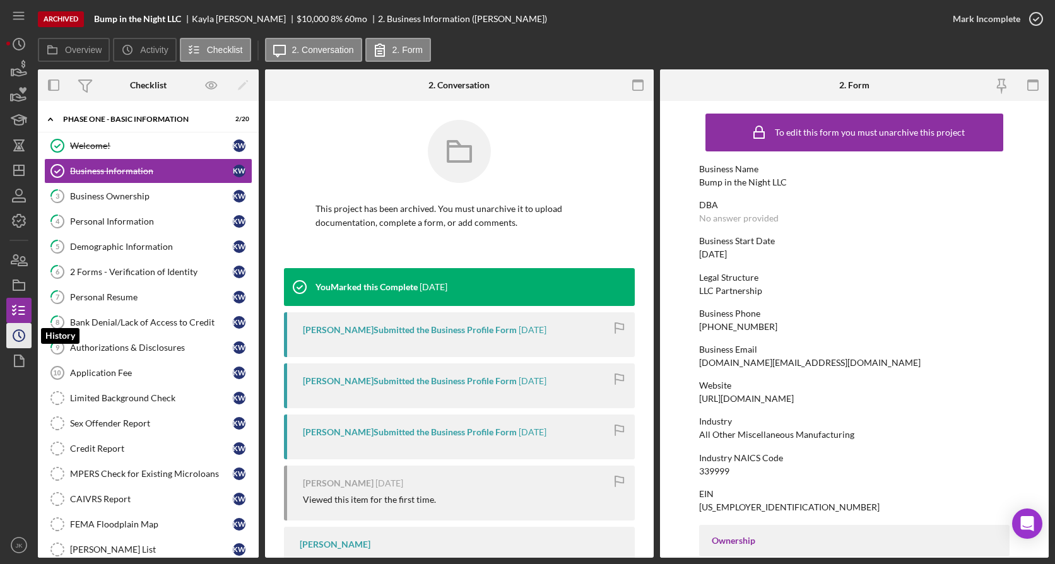
click at [20, 336] on icon "Icon/History" at bounding box center [19, 336] width 32 height 32
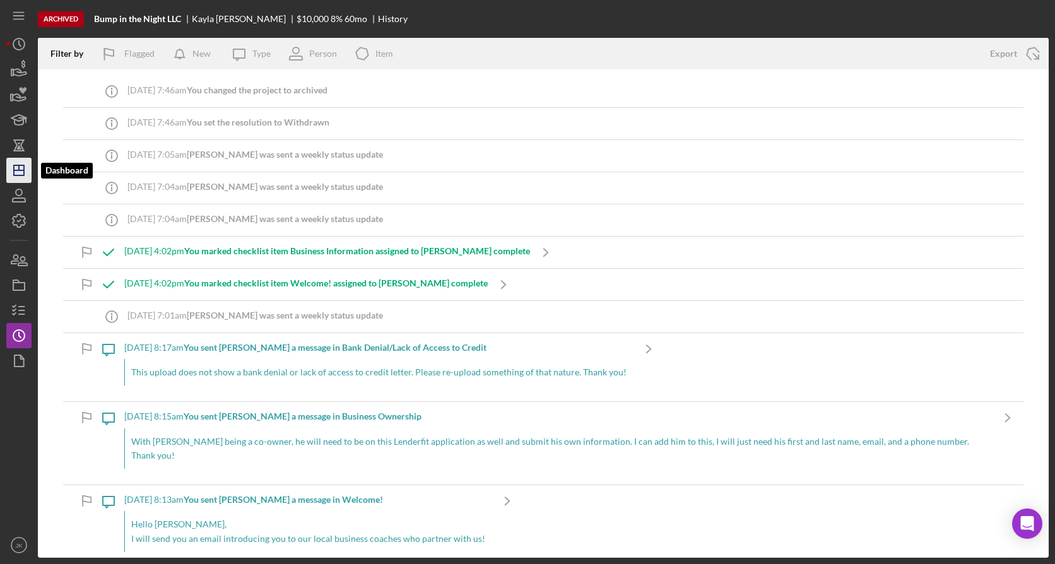
click at [22, 166] on polygon "button" at bounding box center [19, 170] width 10 height 10
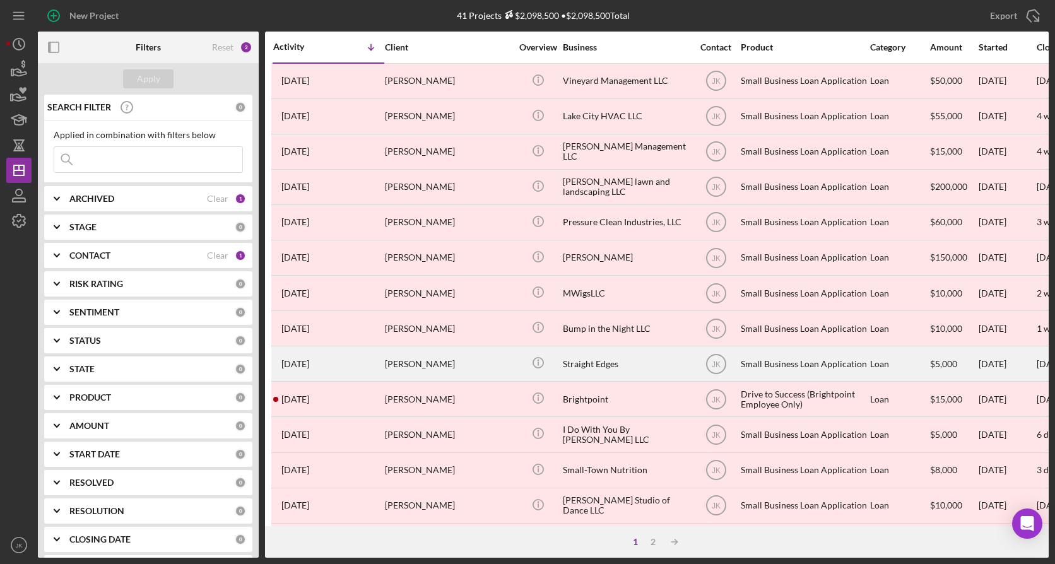
click at [401, 374] on div "[PERSON_NAME]" at bounding box center [448, 363] width 126 height 33
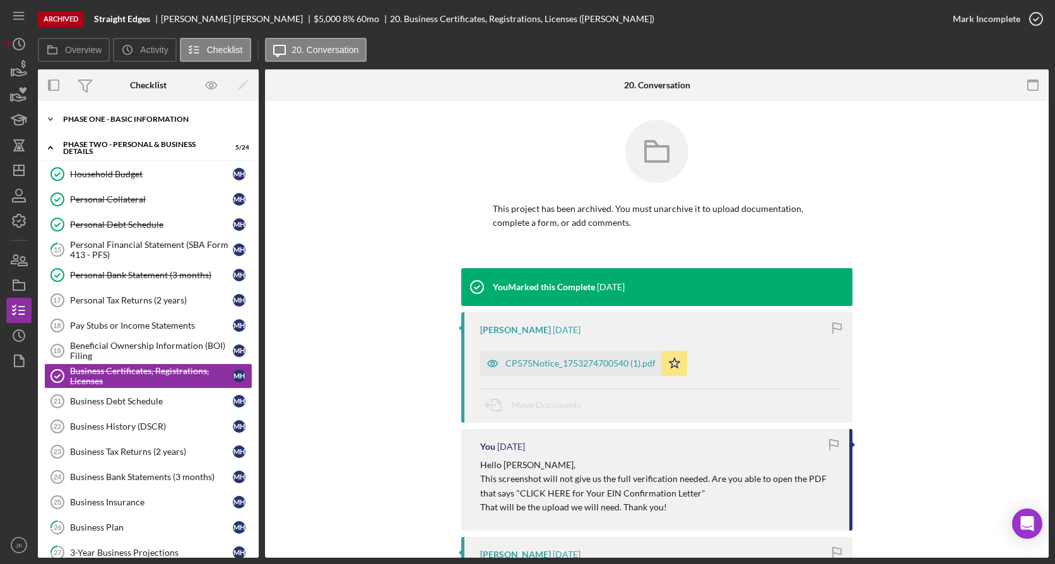
click at [139, 122] on div "Phase One - Basic Information" at bounding box center [153, 119] width 180 height 8
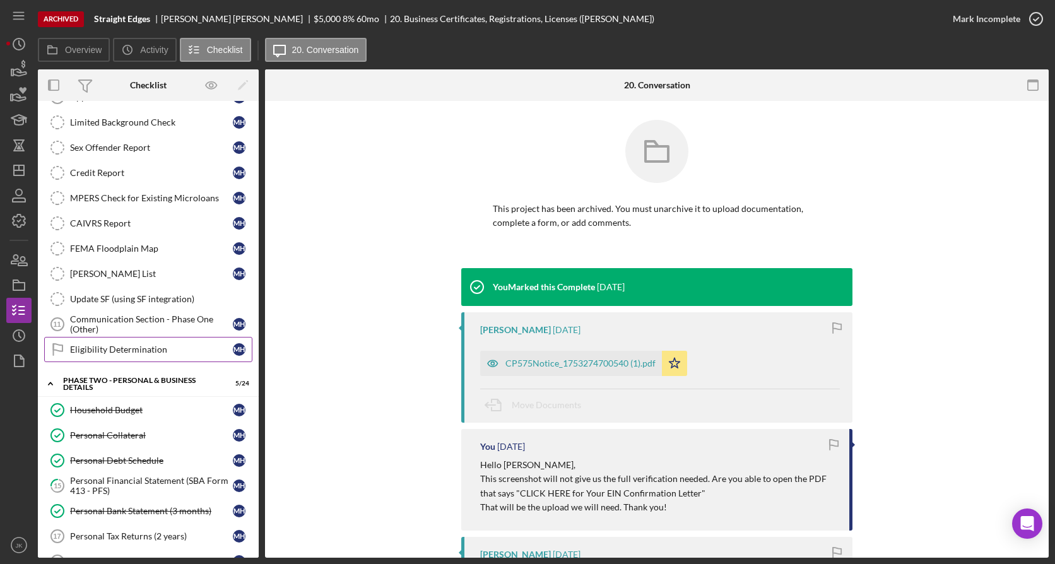
scroll to position [251, 0]
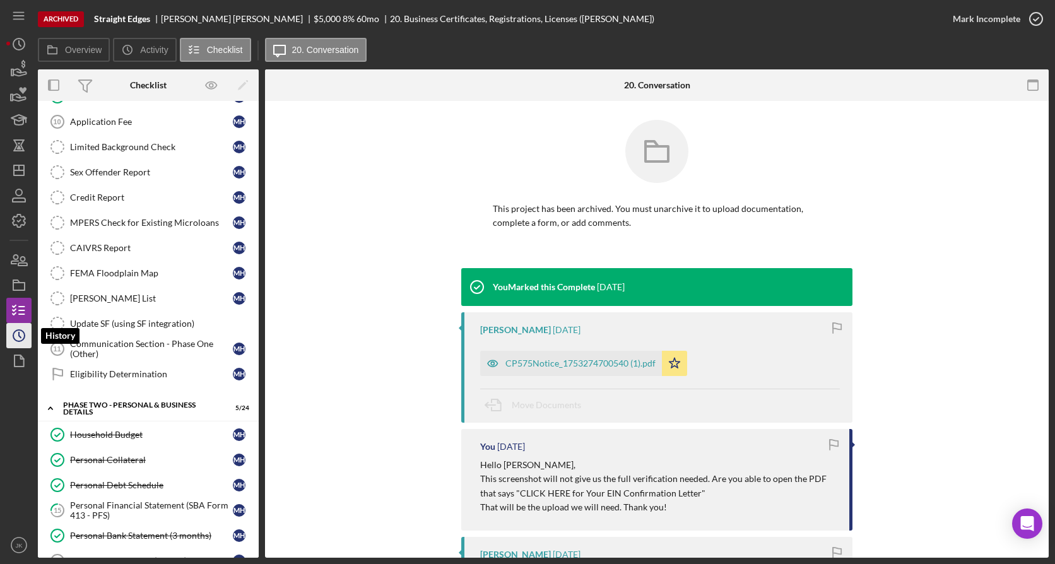
click at [18, 325] on icon "Icon/History" at bounding box center [19, 336] width 32 height 32
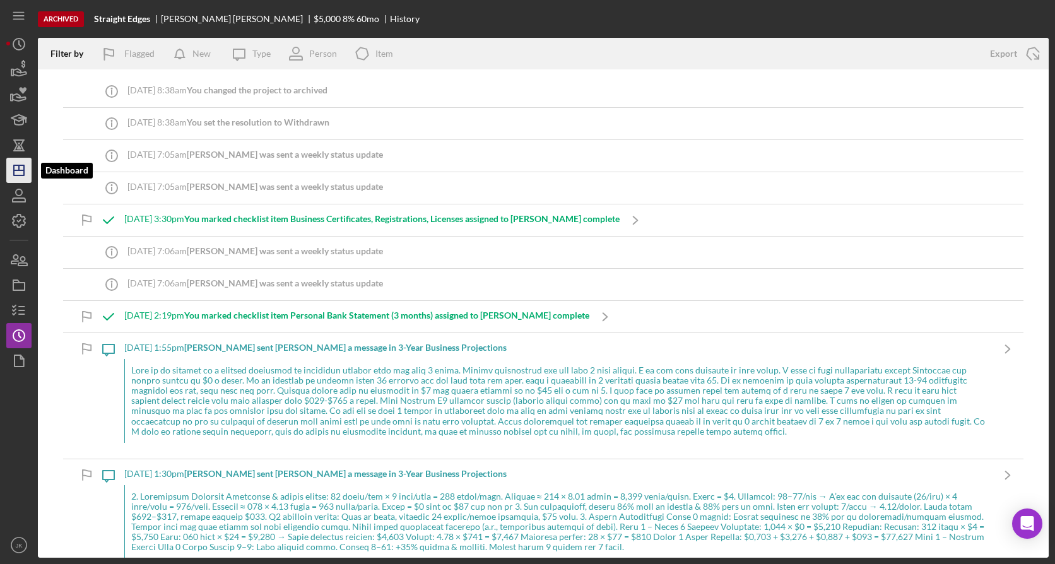
click at [18, 169] on icon "Icon/Dashboard" at bounding box center [19, 171] width 32 height 32
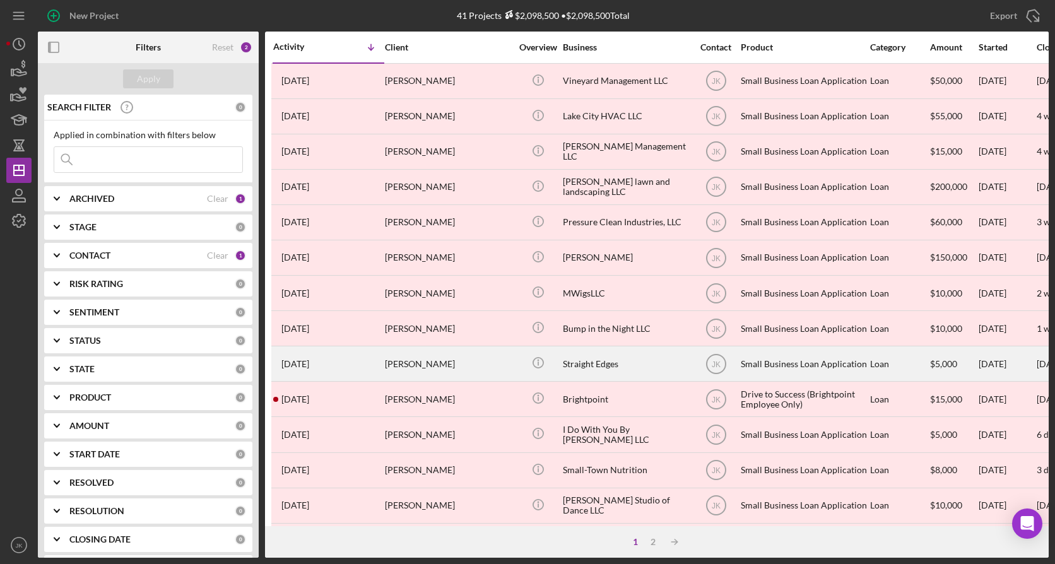
scroll to position [63, 0]
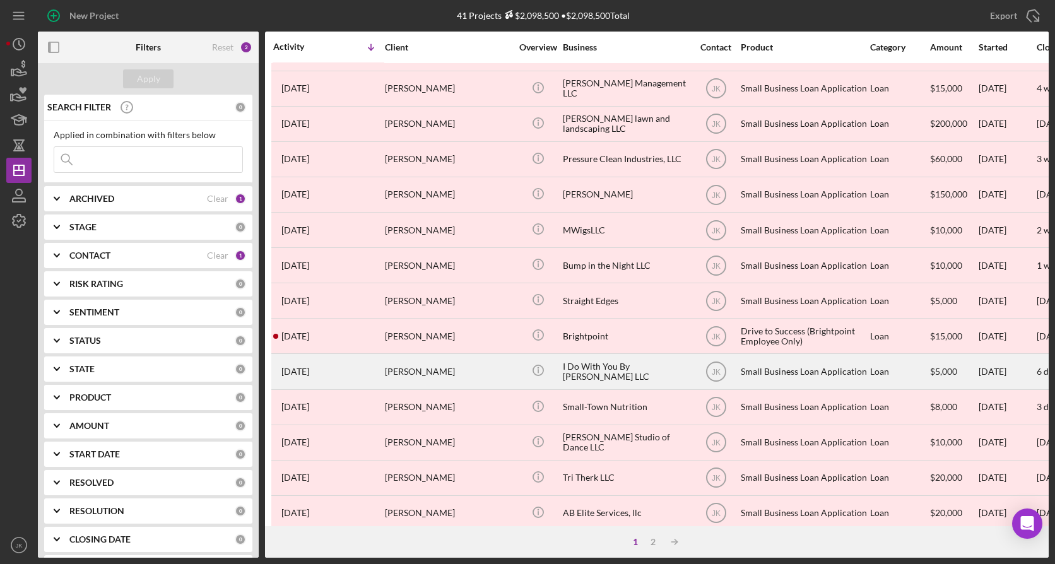
click at [480, 367] on div "[PERSON_NAME]" at bounding box center [448, 371] width 126 height 33
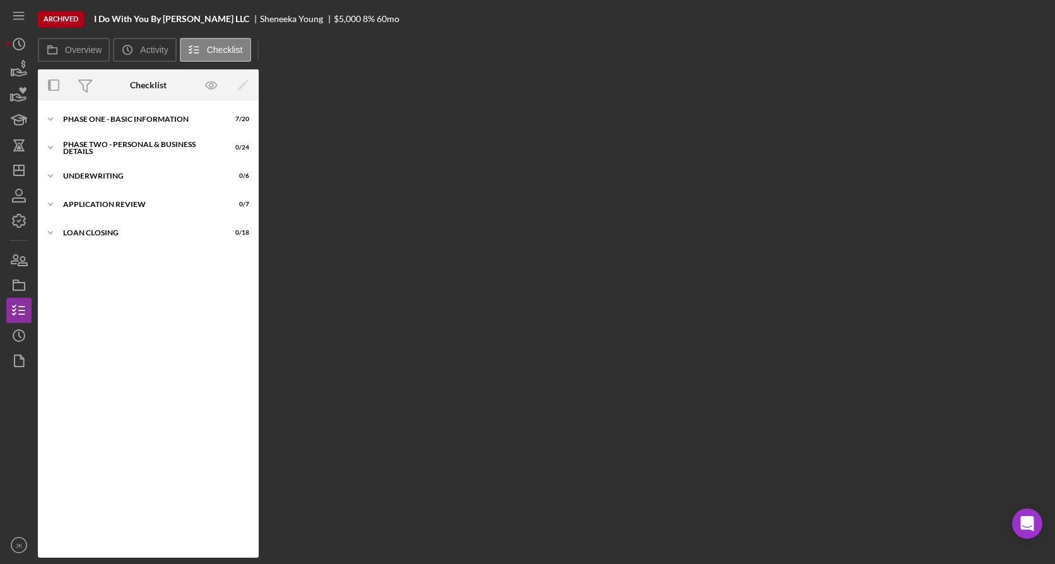
scroll to position [18, 0]
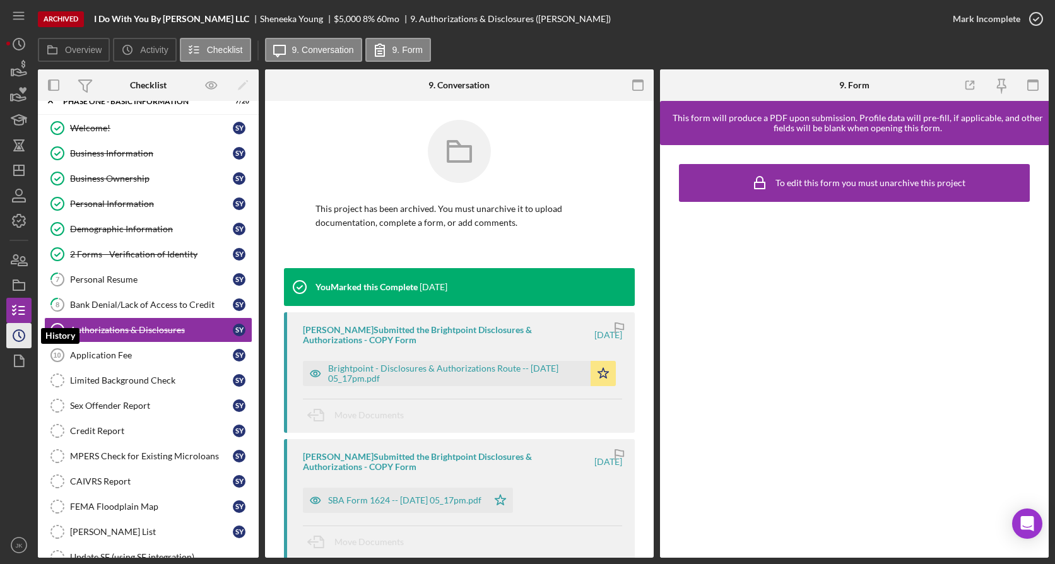
click at [18, 339] on icon "Icon/History" at bounding box center [19, 336] width 32 height 32
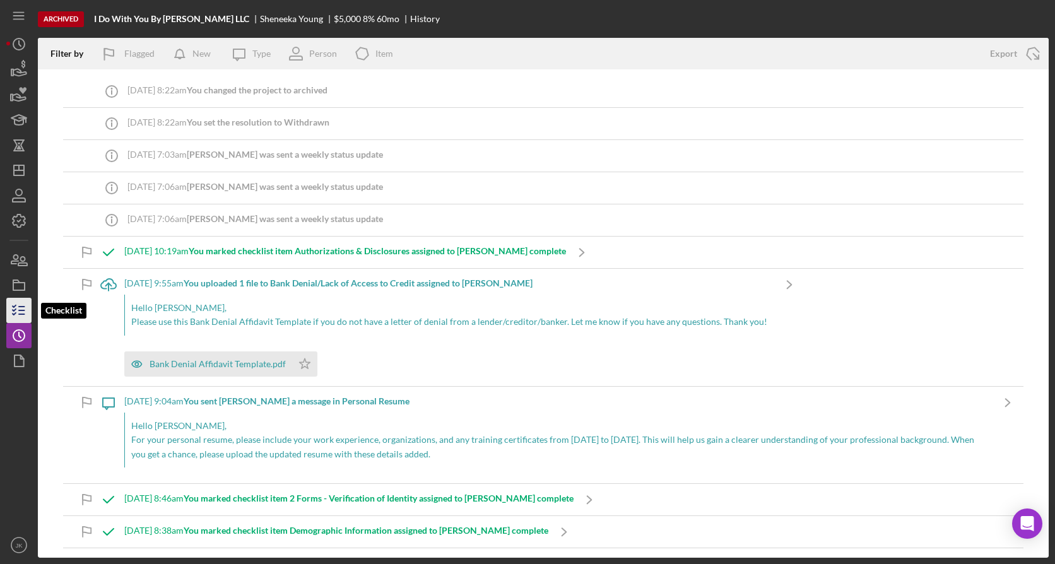
click at [15, 307] on icon "button" at bounding box center [19, 311] width 32 height 32
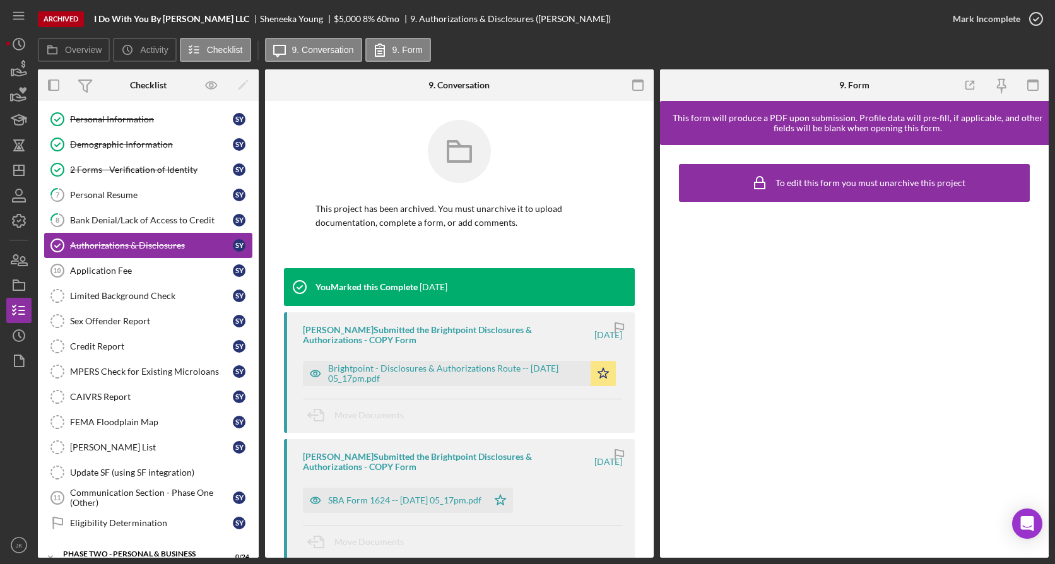
scroll to position [206, 0]
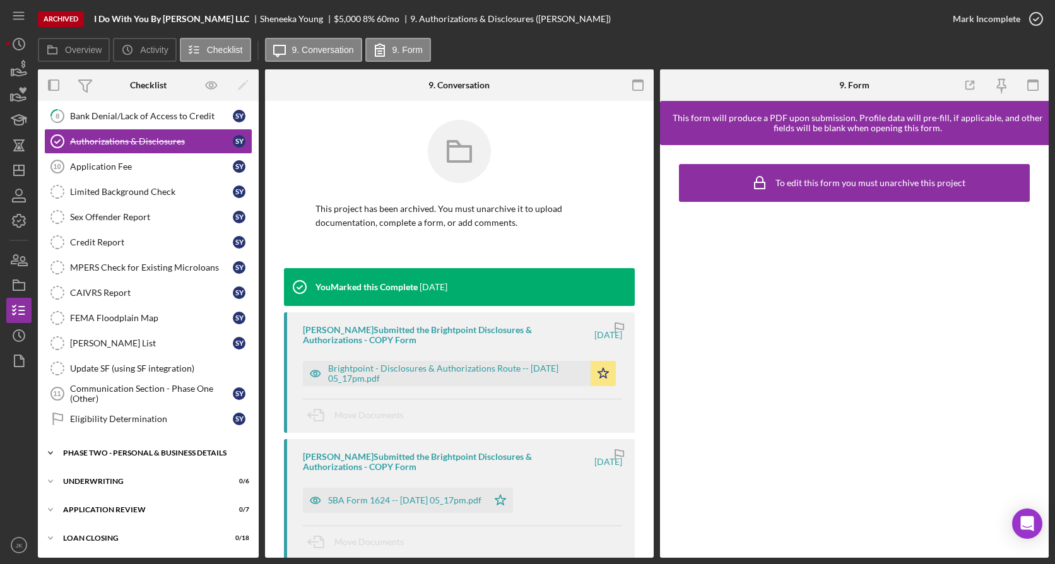
click at [146, 452] on div "PHASE TWO - PERSONAL & BUSINESS DETAILS" at bounding box center [153, 453] width 180 height 8
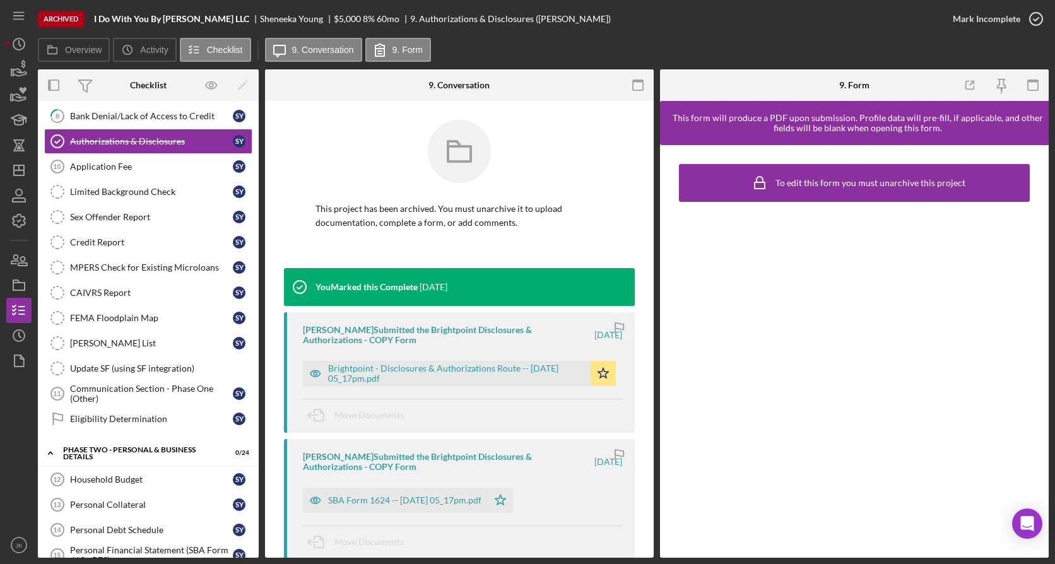
scroll to position [0, 0]
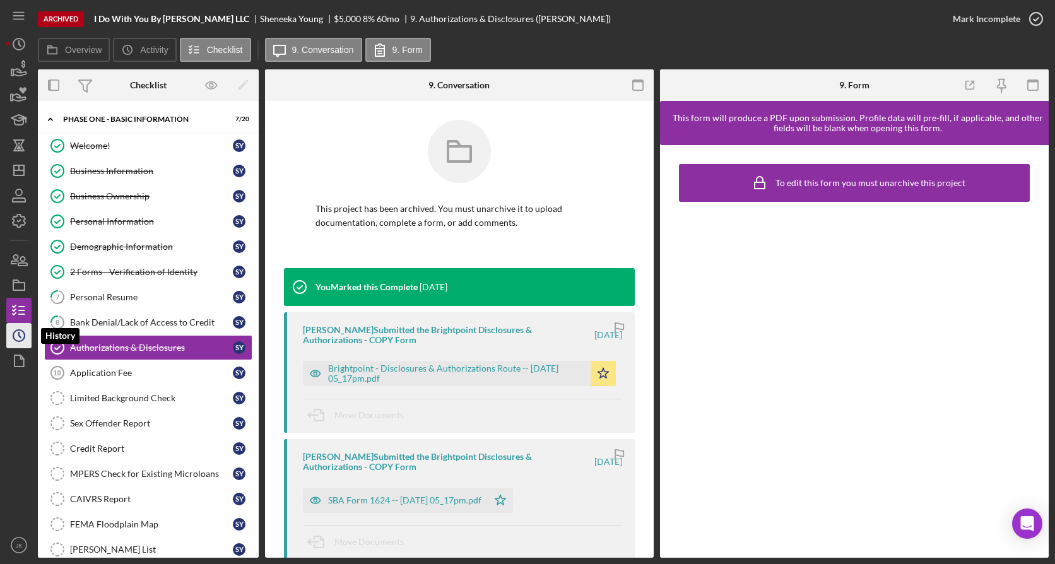
click at [27, 328] on icon "Icon/History" at bounding box center [19, 336] width 32 height 32
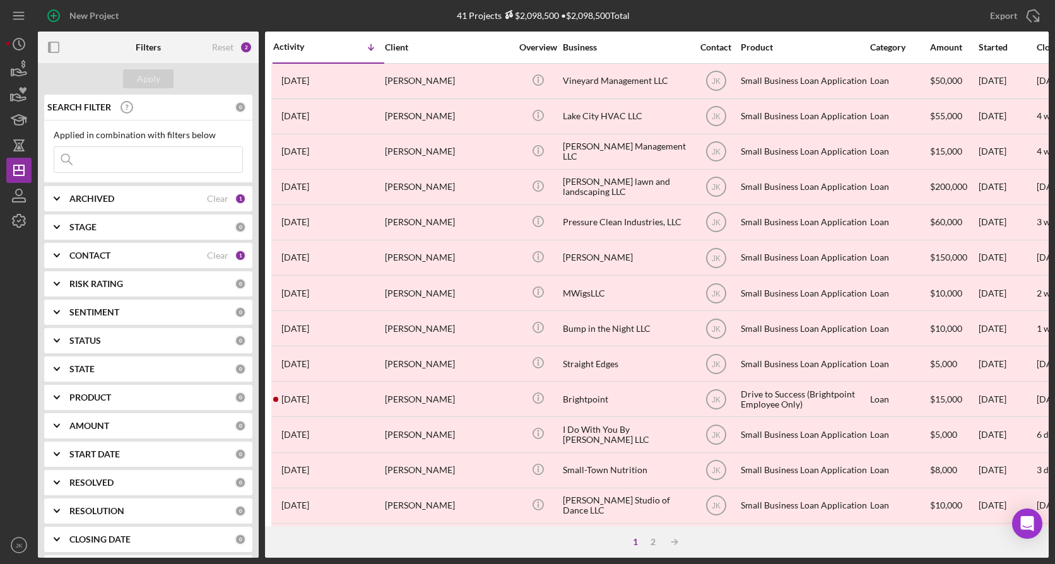
click at [120, 202] on div "ARCHIVED" at bounding box center [138, 199] width 138 height 10
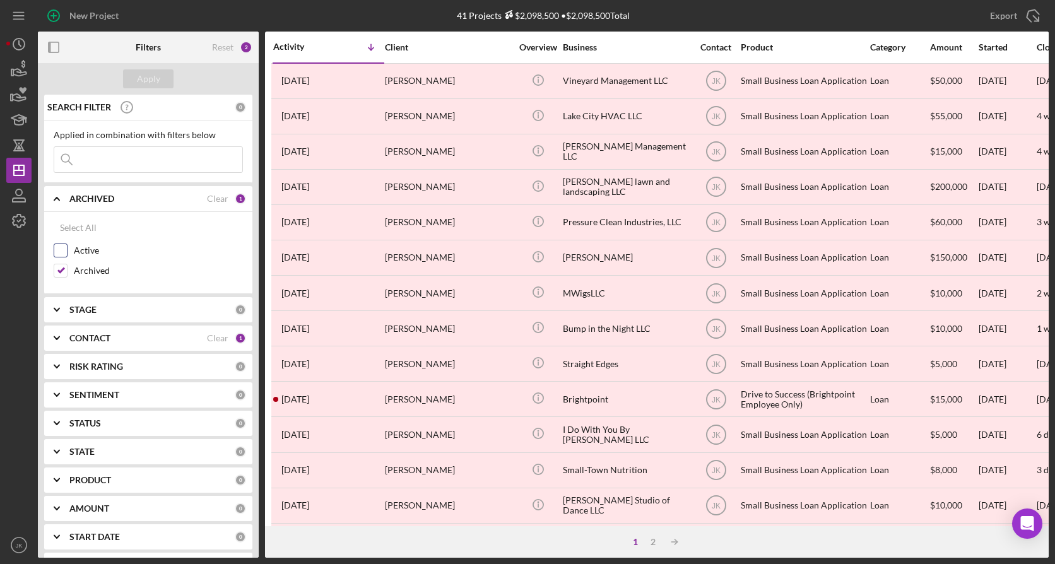
click at [92, 252] on label "Active" at bounding box center [158, 250] width 169 height 13
click at [67, 252] on input "Active" at bounding box center [60, 250] width 13 height 13
checkbox input "true"
click at [97, 278] on div "Archived" at bounding box center [148, 274] width 189 height 20
click at [102, 268] on label "Archived" at bounding box center [158, 270] width 169 height 13
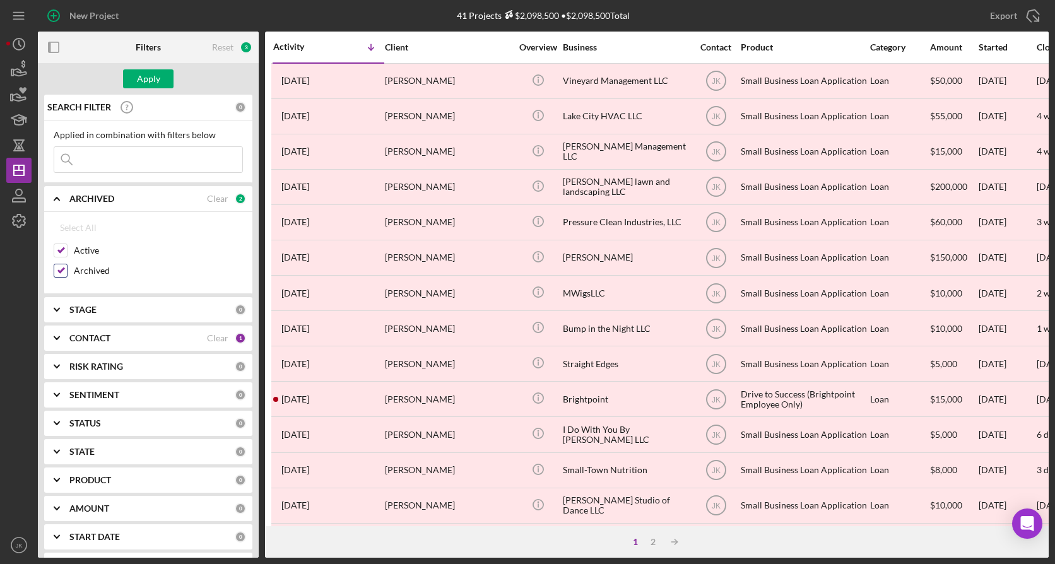
click at [67, 268] on input "Archived" at bounding box center [60, 270] width 13 height 13
checkbox input "false"
click at [156, 81] on div "Apply" at bounding box center [148, 78] width 23 height 19
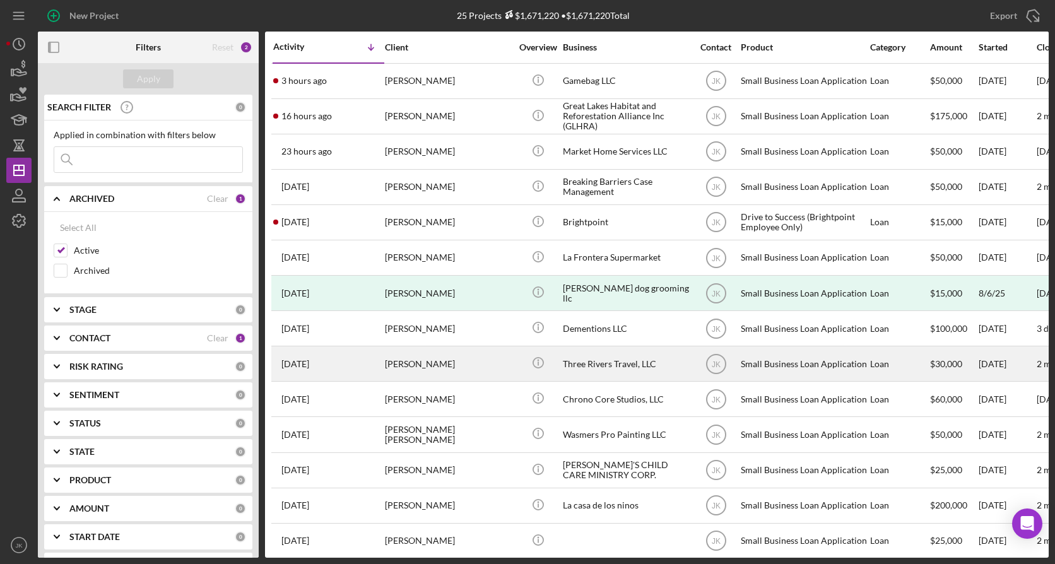
click at [462, 360] on div "[PERSON_NAME]" at bounding box center [448, 363] width 126 height 33
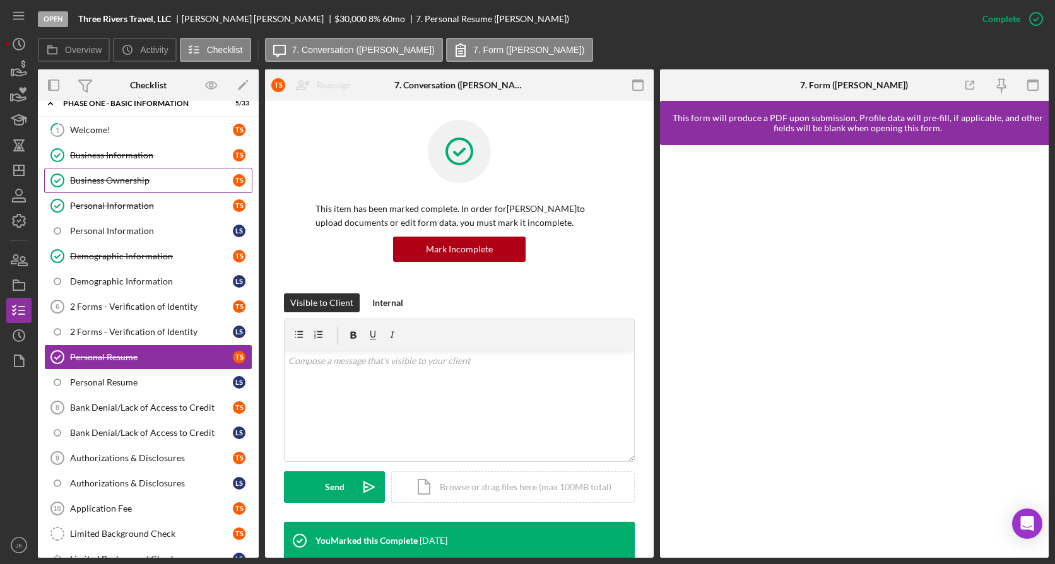
scroll to position [71, 0]
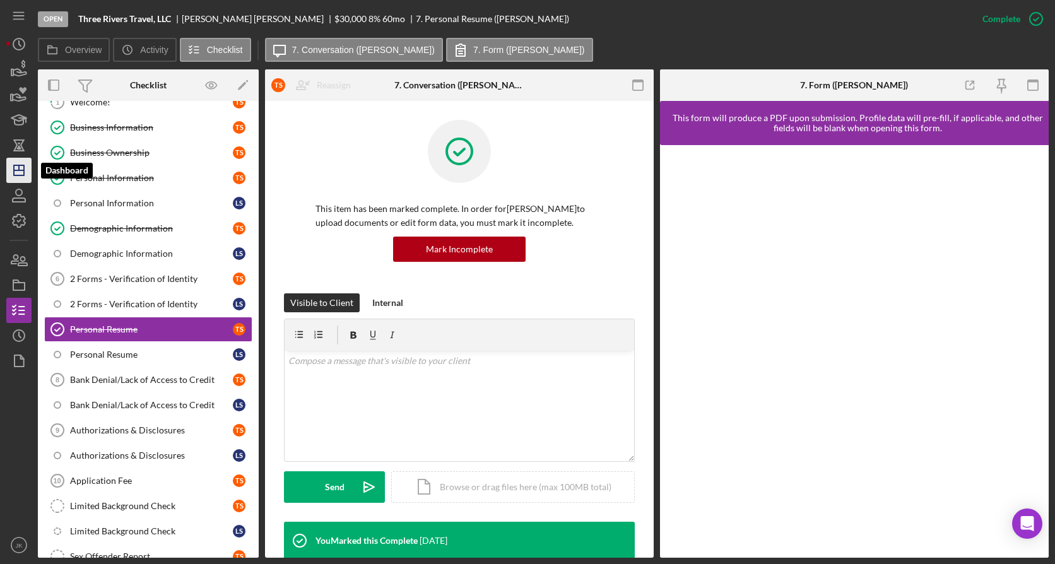
click at [27, 171] on icon "Icon/Dashboard" at bounding box center [19, 171] width 32 height 32
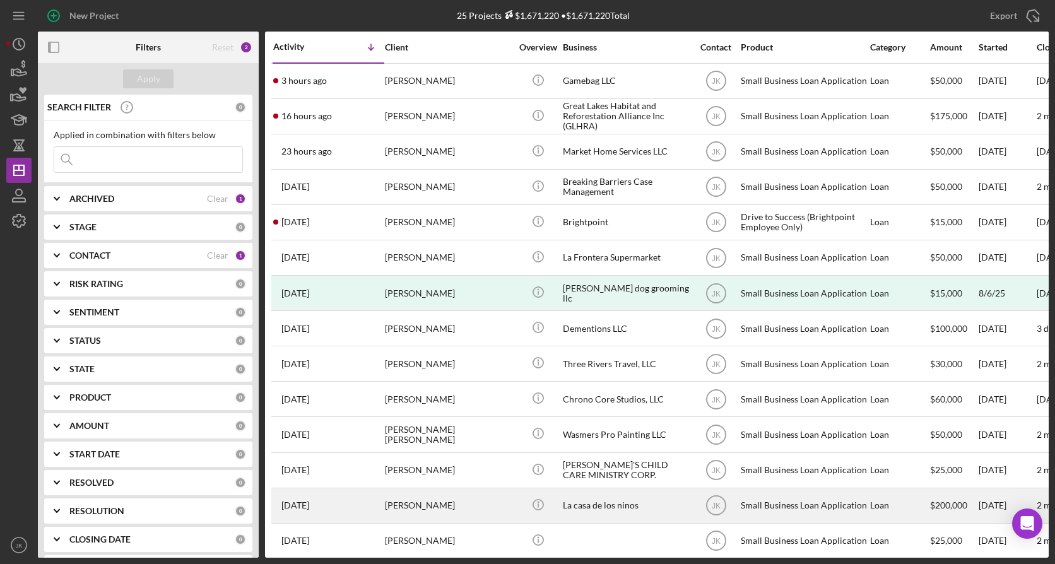
click at [444, 504] on div "[PERSON_NAME]" at bounding box center [448, 505] width 126 height 33
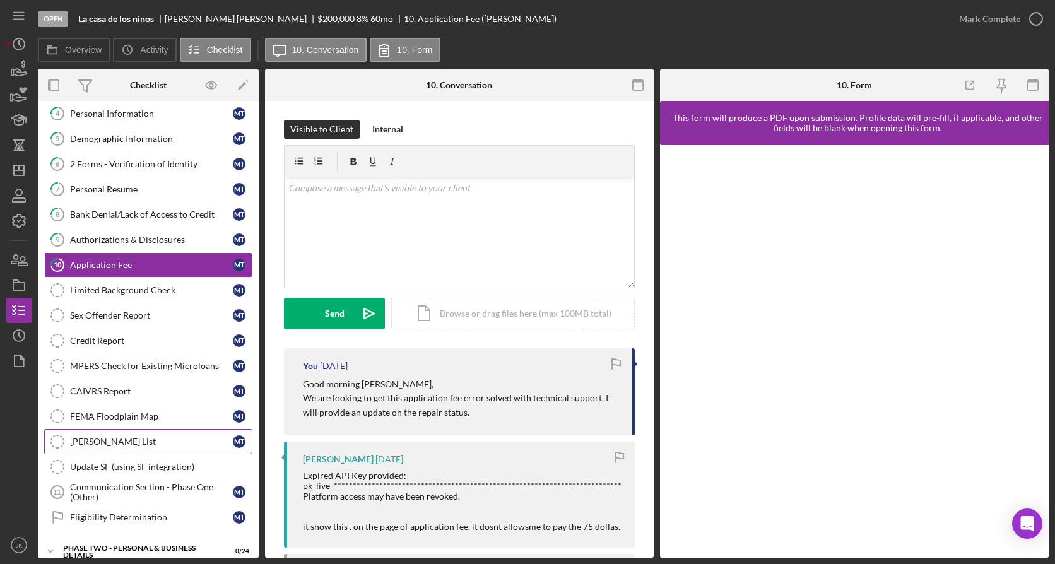
scroll to position [206, 0]
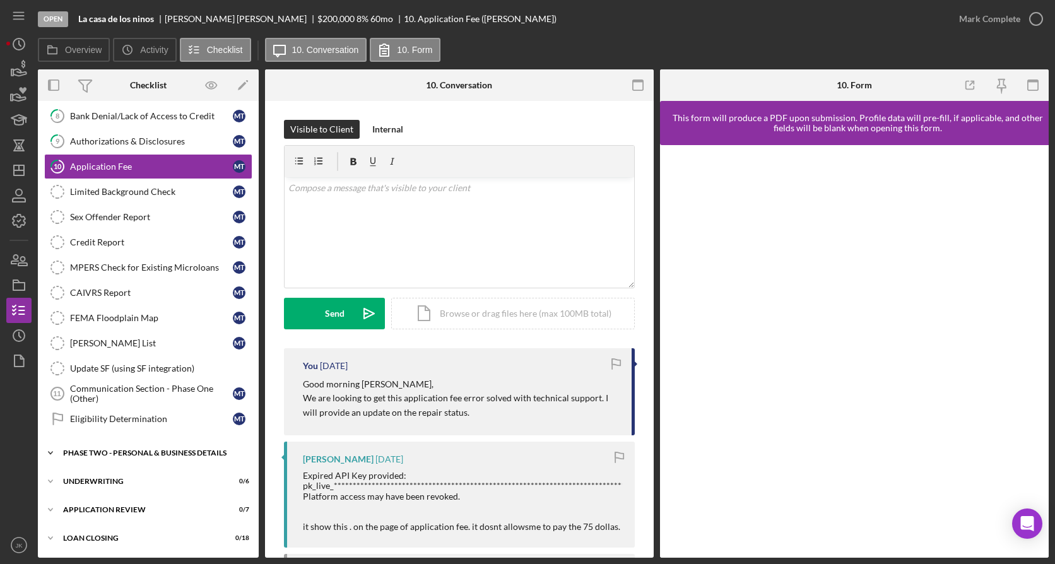
click at [133, 445] on div "Icon/Expander PHASE TWO - PERSONAL & BUSINESS DETAILS 0 / 24" at bounding box center [148, 452] width 221 height 25
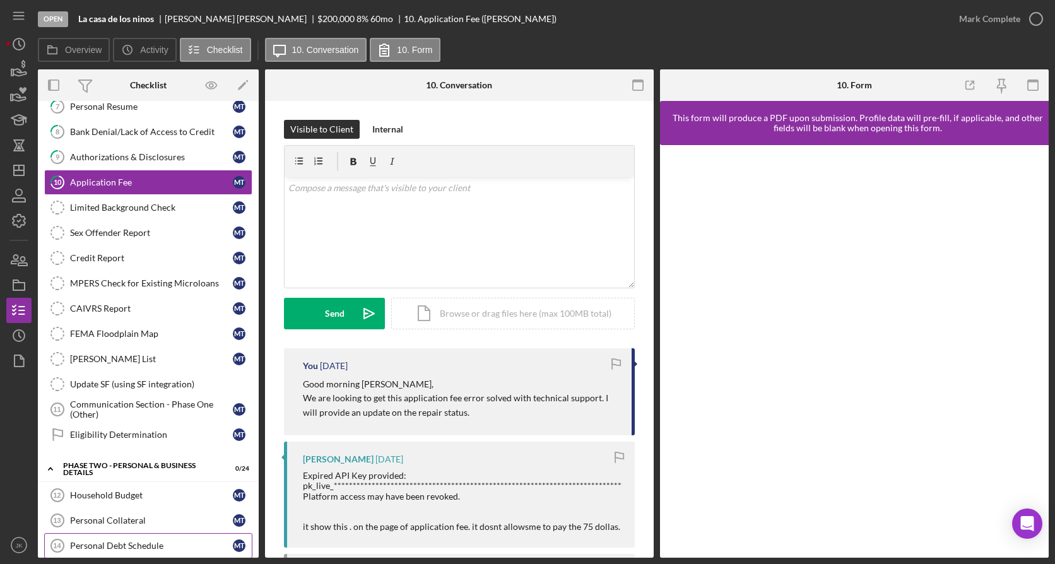
scroll to position [0, 0]
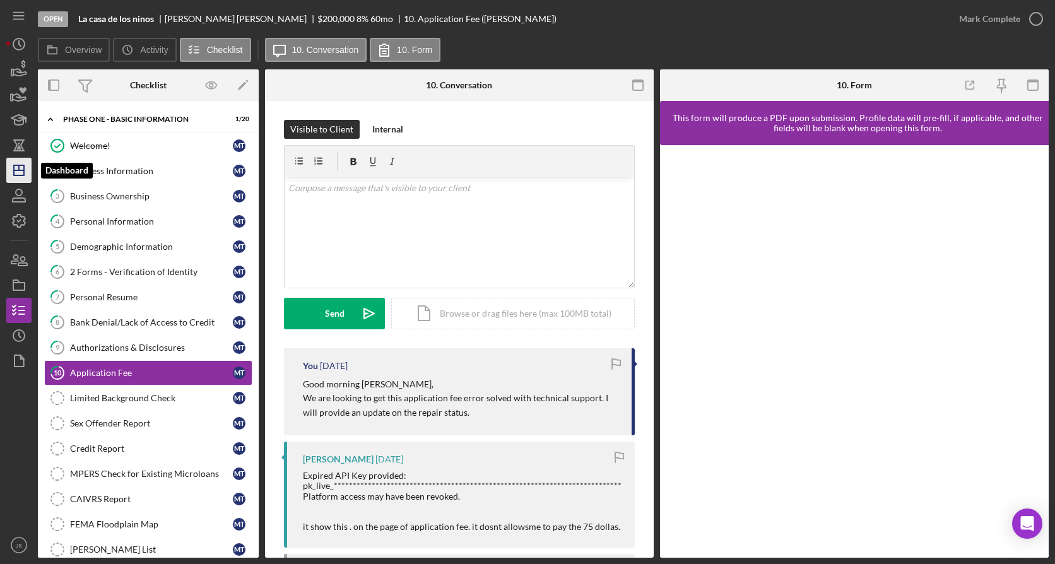
click at [18, 168] on icon "Icon/Dashboard" at bounding box center [19, 171] width 32 height 32
